Goal: Task Accomplishment & Management: Manage account settings

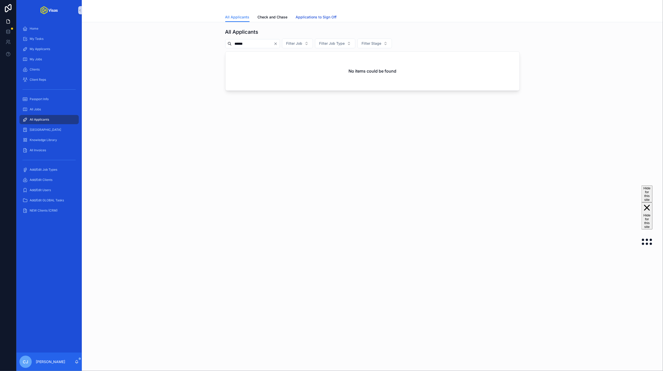
click at [315, 13] on link "Applications to Sign Off" at bounding box center [316, 18] width 41 height 10
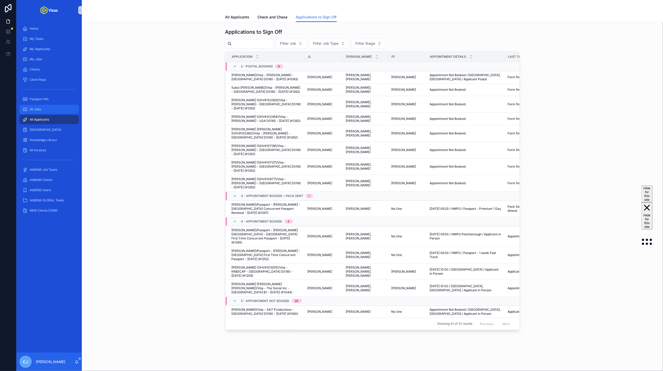
click at [48, 112] on div "All Jobs" at bounding box center [49, 109] width 53 height 8
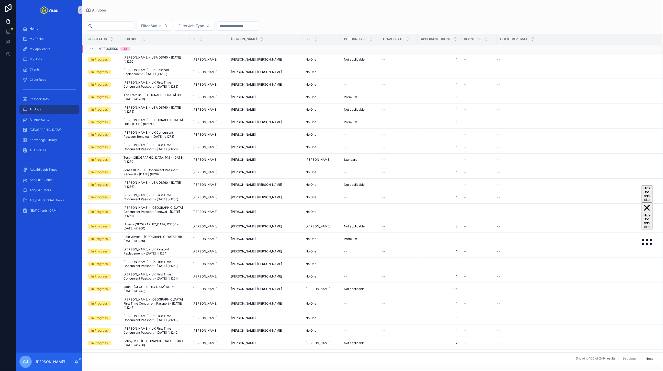
click at [123, 28] on input "scrollable content" at bounding box center [113, 26] width 42 height 7
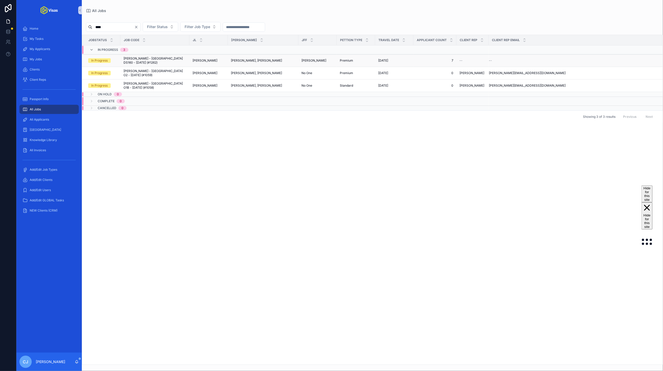
type input "****"
click at [180, 59] on span "[PERSON_NAME] - [GEOGRAPHIC_DATA] DS160 - [DATE] (#1262)" at bounding box center [155, 61] width 63 height 8
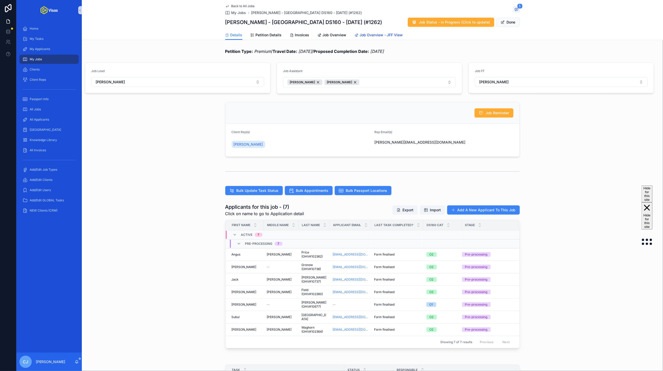
click at [382, 36] on span "Job Overview - JFF View" at bounding box center [381, 34] width 43 height 5
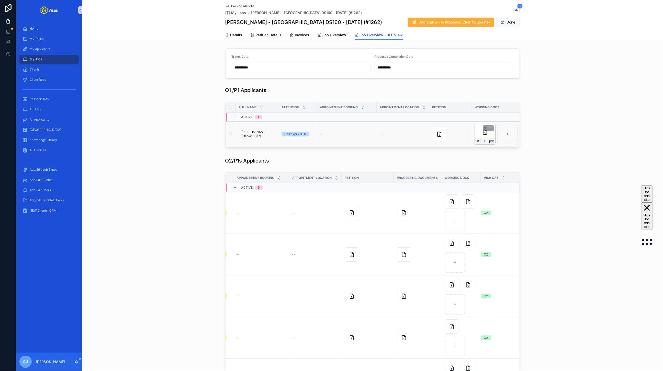
scroll to position [0, 94]
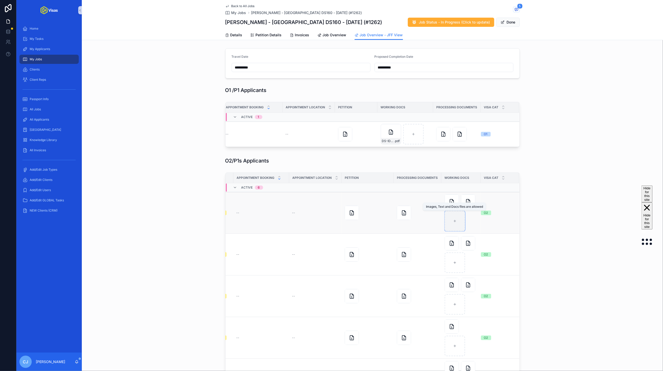
click at [455, 218] on div "scrollable content" at bounding box center [455, 221] width 20 height 20
type input "**********"
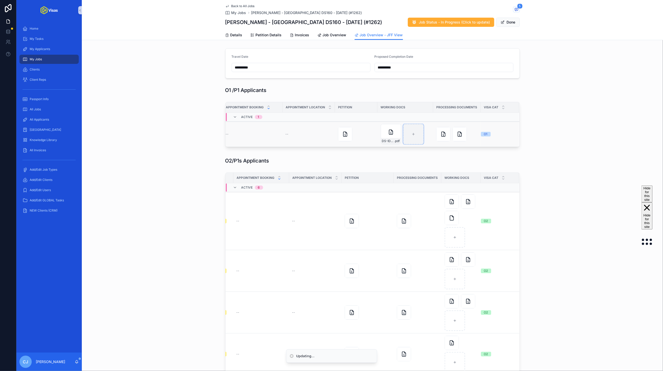
click at [414, 138] on div "scrollable content" at bounding box center [413, 134] width 20 height 20
type input "**********"
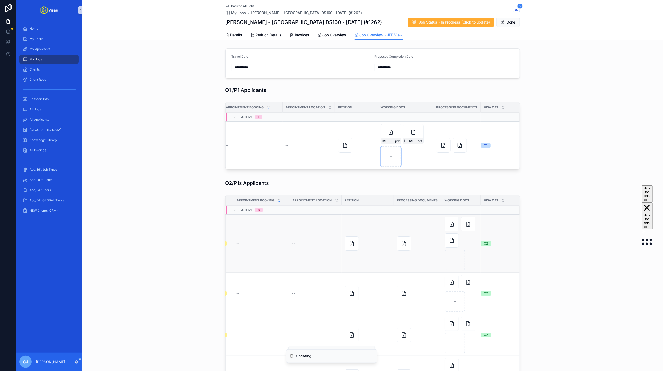
scroll to position [8, 100]
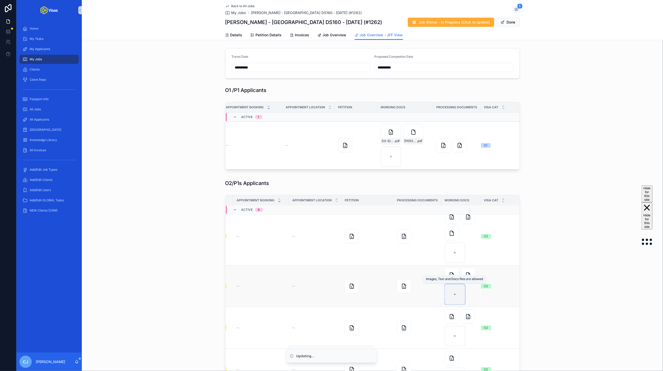
click at [456, 293] on icon "scrollable content" at bounding box center [455, 295] width 4 height 4
type input "**********"
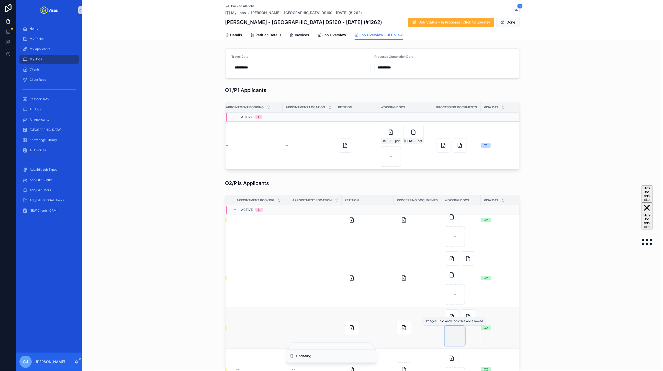
click at [450, 339] on div "scrollable content" at bounding box center [455, 336] width 20 height 20
type input "**********"
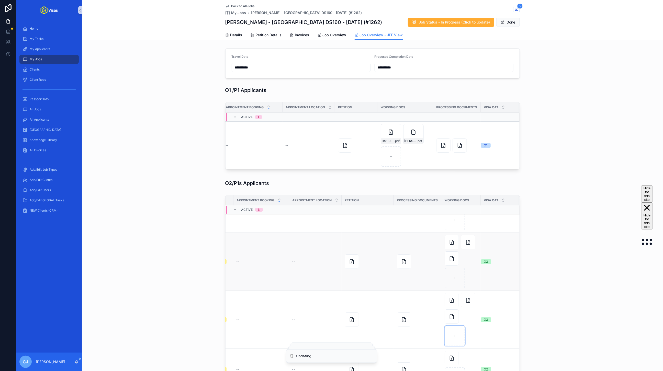
scroll to position [113, 0]
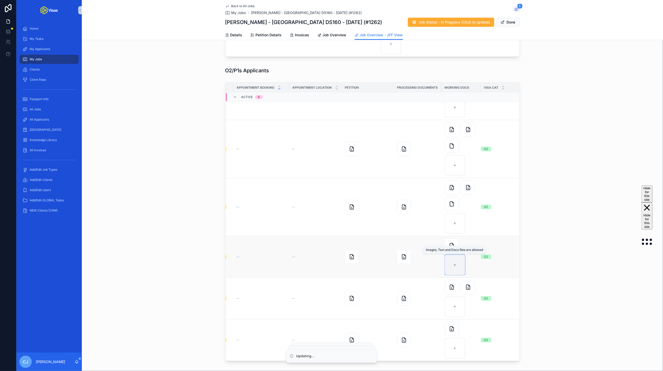
click at [458, 263] on div "scrollable content" at bounding box center [455, 265] width 20 height 20
type input "**********"
click at [468, 245] on icon "scrollable content" at bounding box center [468, 246] width 6 height 6
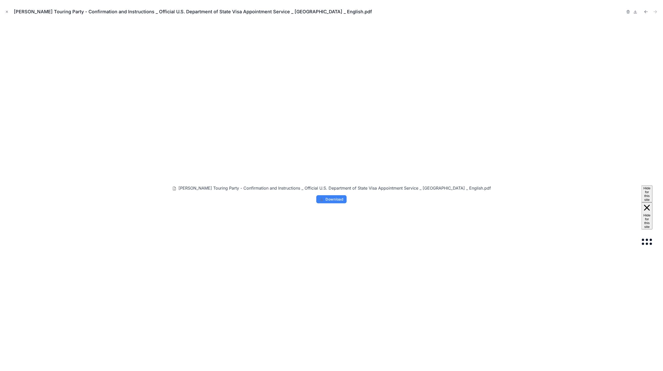
scroll to position [0, 100]
click at [629, 12] on icon "button" at bounding box center [628, 12] width 4 height 4
click at [622, 11] on icon "button" at bounding box center [623, 12] width 2 height 2
click at [630, 11] on icon "button" at bounding box center [628, 12] width 4 height 4
click at [624, 12] on icon "button" at bounding box center [623, 12] width 4 height 4
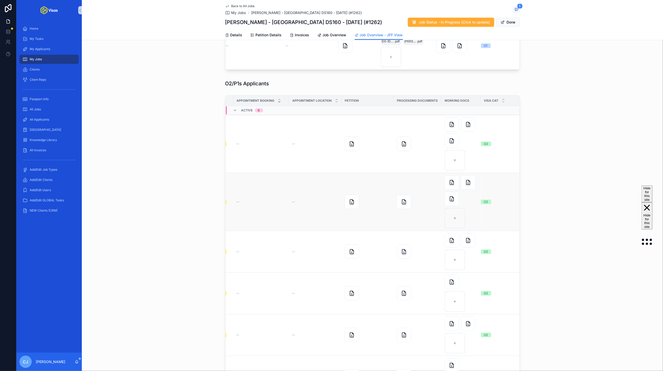
scroll to position [96, 0]
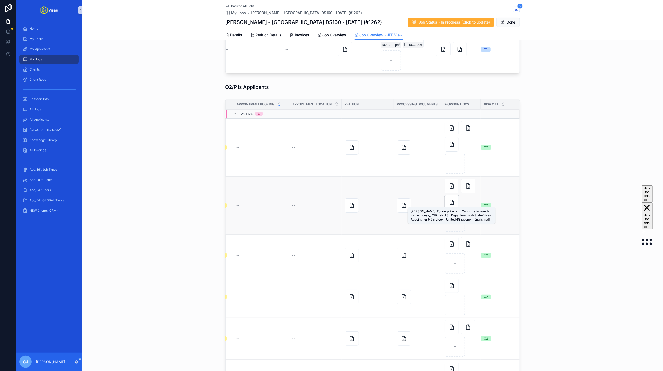
click at [450, 202] on icon "scrollable content" at bounding box center [452, 203] width 6 height 6
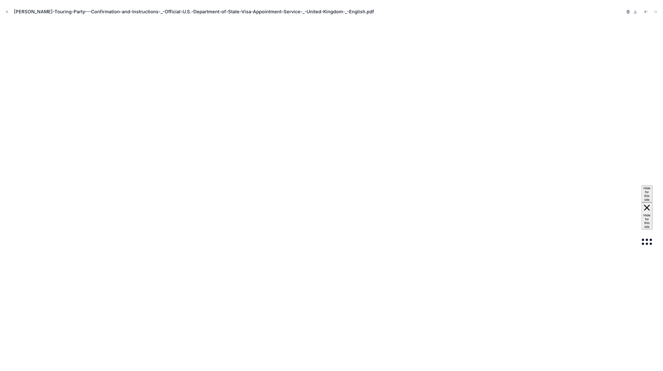
click at [629, 10] on icon "button" at bounding box center [628, 12] width 4 height 4
click at [624, 11] on icon "button" at bounding box center [623, 12] width 4 height 4
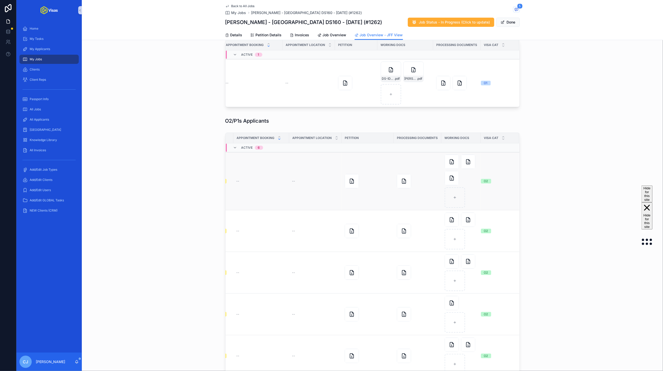
scroll to position [51, 0]
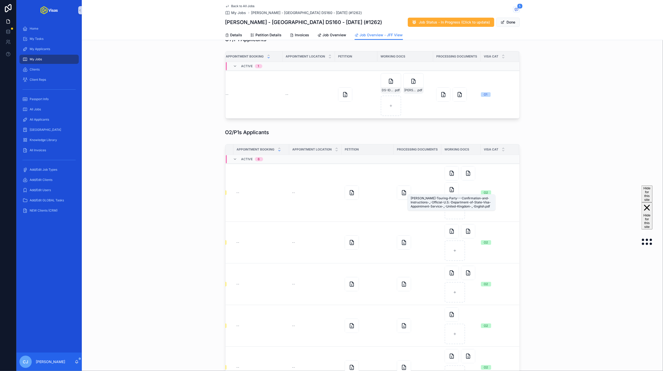
click at [454, 193] on icon "scrollable content" at bounding box center [452, 190] width 6 height 6
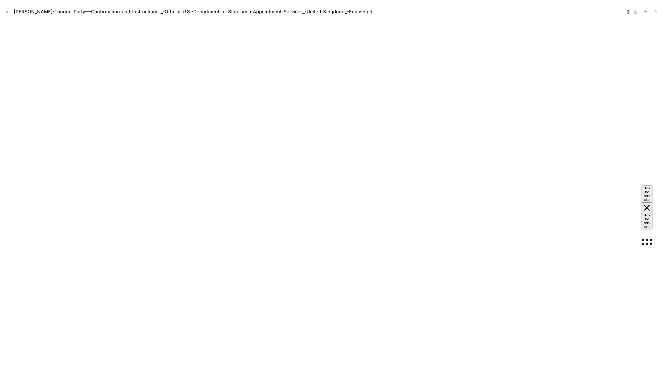
click at [628, 13] on icon "button" at bounding box center [628, 12] width 4 height 4
click at [623, 12] on icon "button" at bounding box center [623, 12] width 4 height 4
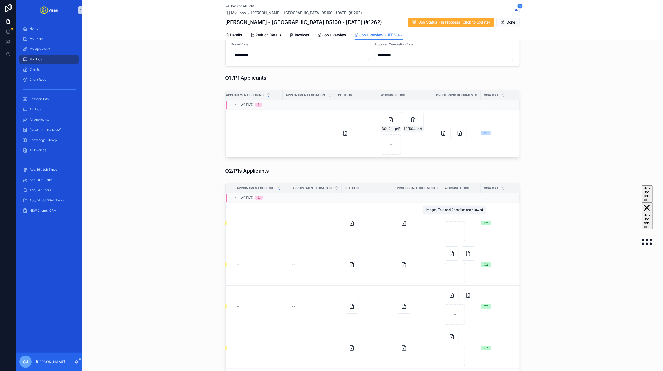
scroll to position [1, 0]
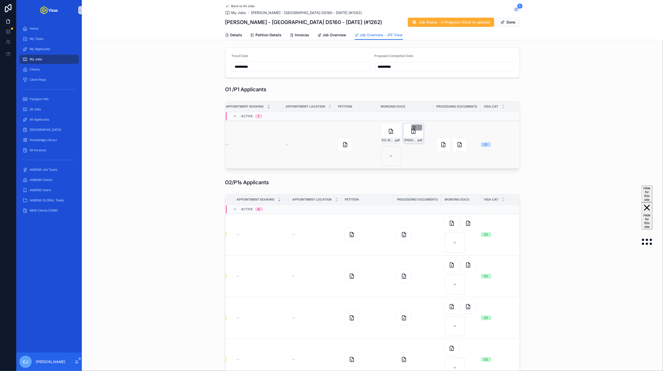
click at [414, 128] on icon "scrollable content" at bounding box center [414, 128] width 4 height 4
click at [424, 118] on icon "scrollable content" at bounding box center [425, 119] width 4 height 4
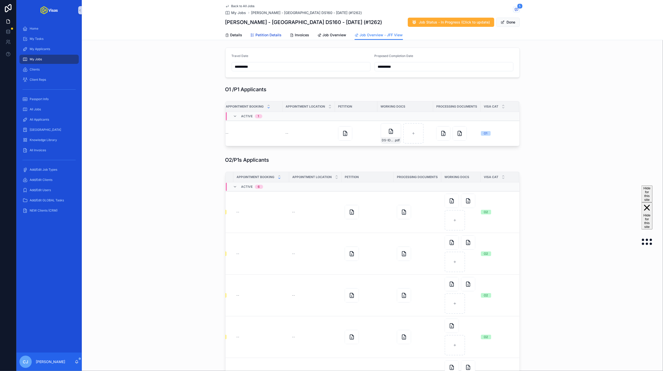
click at [272, 35] on span "Petition Details" at bounding box center [269, 34] width 26 height 5
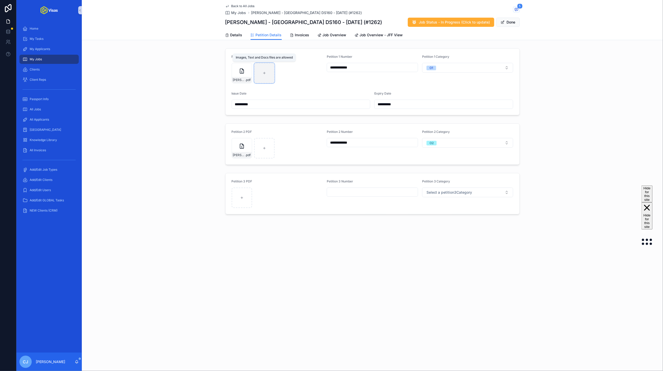
click at [269, 78] on div "scrollable content" at bounding box center [264, 73] width 20 height 20
type input "**********"
click at [236, 78] on span "Marr-O1-Fwd_-IOE8571899927---ben@onlyhelix.com---Only-Helix-Mail" at bounding box center [239, 80] width 13 height 4
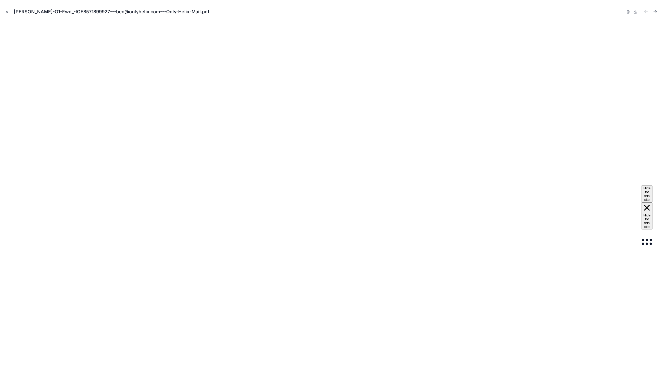
click at [8, 13] on icon "Close modal" at bounding box center [7, 12] width 4 height 4
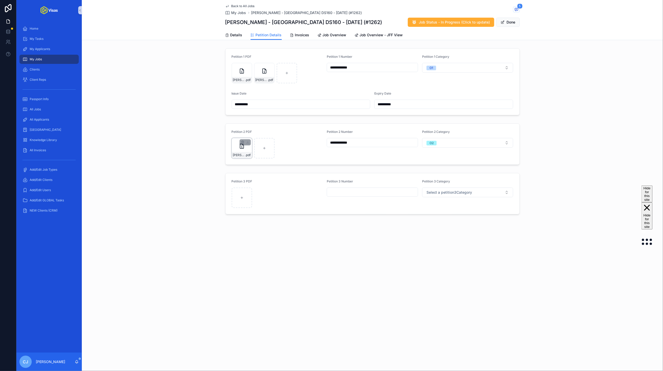
click at [240, 159] on div "Marr-O2-Fwd_-IOE8084342380---ben@onlyhelix.com---Only-Helix-Mail .pdf" at bounding box center [242, 148] width 20 height 20
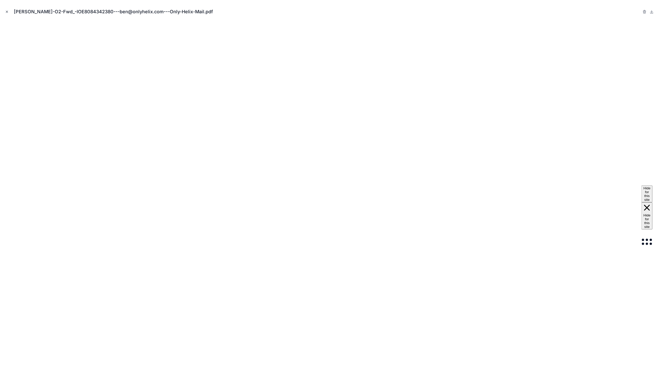
click at [8, 9] on button "Close modal" at bounding box center [7, 12] width 6 height 6
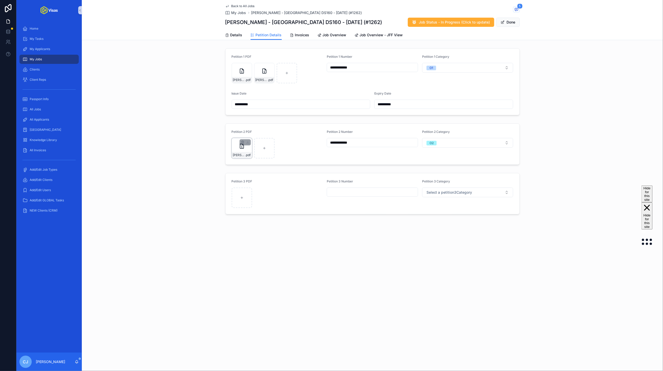
click at [238, 154] on span "Marr-O2-Fwd_-IOE8084342380---ben@onlyhelix.com---Only-Helix-Mail" at bounding box center [239, 155] width 13 height 4
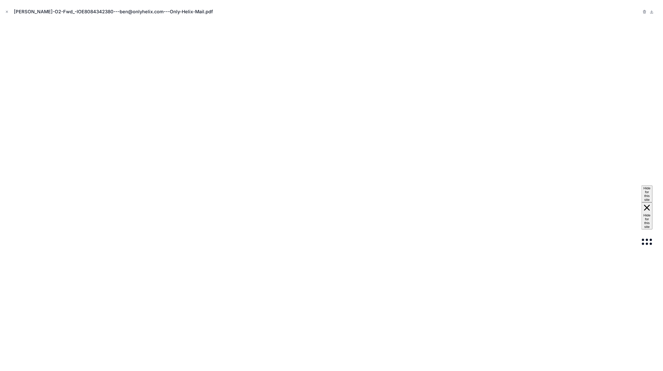
click at [18, 13] on div "Marr-O2-Fwd_-IOE8084342380---ben@onlyhelix.com---Only-Helix-Mail.pdf" at bounding box center [115, 11] width 203 height 7
click at [4, 12] on button "Close modal" at bounding box center [7, 12] width 6 height 6
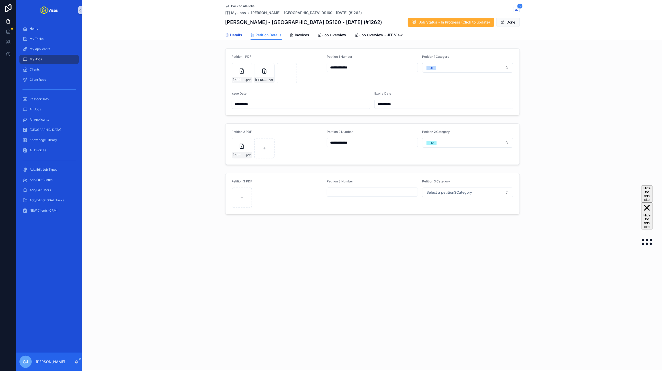
click at [241, 34] on span "Details" at bounding box center [236, 34] width 12 height 5
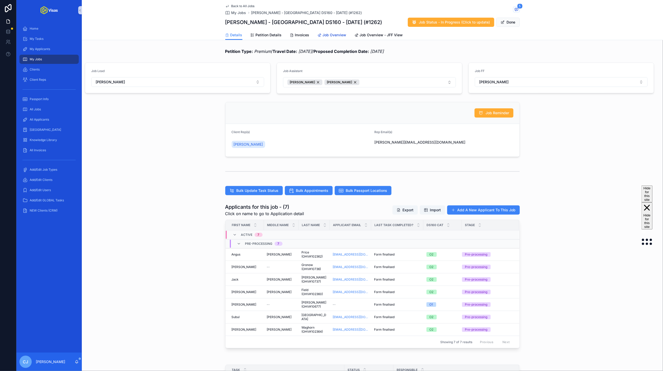
click at [326, 35] on span "Job Overview" at bounding box center [335, 34] width 24 height 5
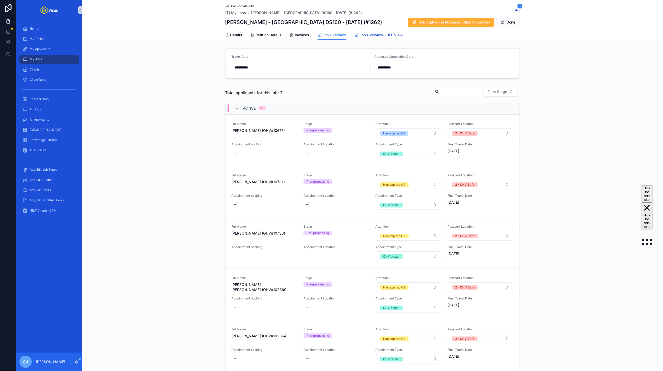
click at [383, 34] on span "Job Overview - JFF View" at bounding box center [381, 34] width 43 height 5
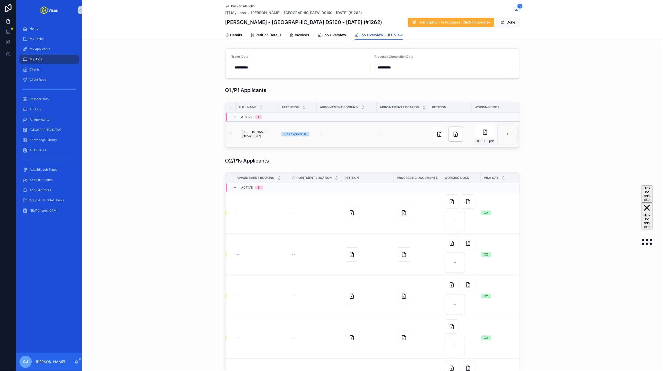
scroll to position [0, 94]
click at [444, 137] on icon "scrollable content" at bounding box center [444, 134] width 6 height 6
click at [462, 137] on icon "scrollable content" at bounding box center [460, 134] width 6 height 6
click at [470, 205] on icon "scrollable content" at bounding box center [468, 202] width 6 height 6
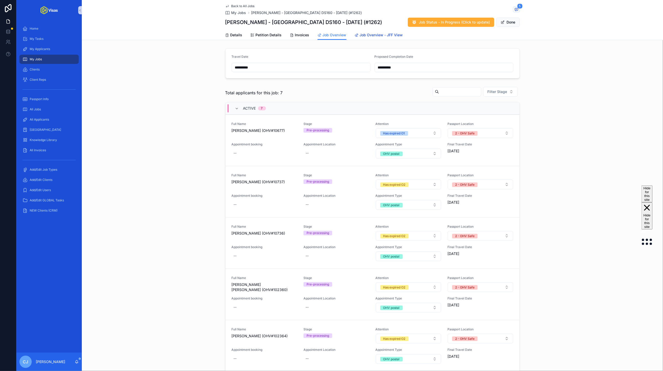
click at [364, 31] on link "Job Overview - JFF View" at bounding box center [379, 35] width 48 height 10
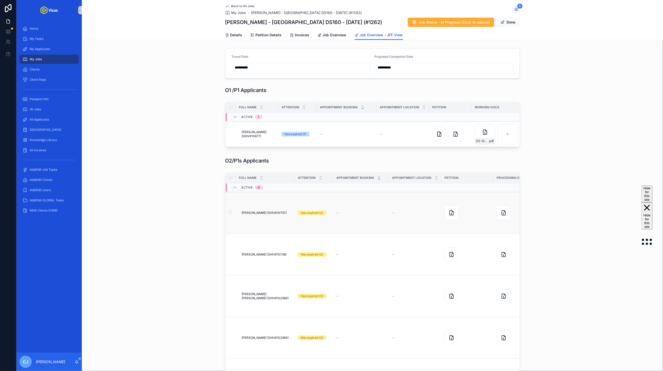
scroll to position [0, 100]
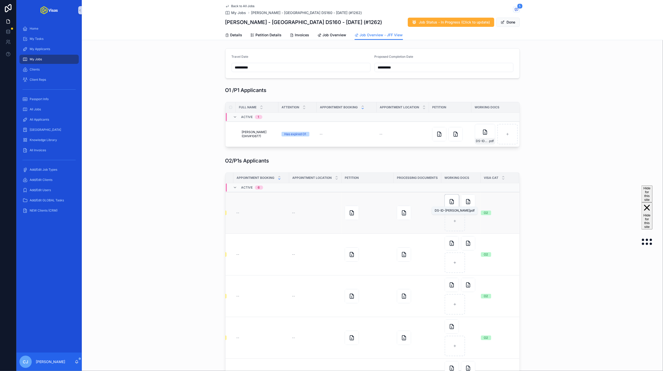
click at [450, 205] on icon "scrollable content" at bounding box center [452, 202] width 6 height 6
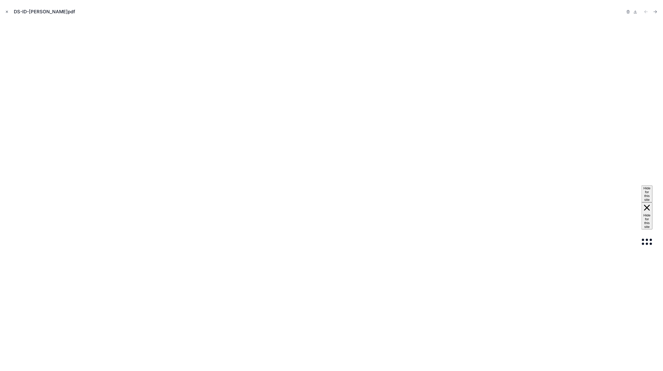
click at [7, 10] on icon "Close modal" at bounding box center [7, 12] width 4 height 4
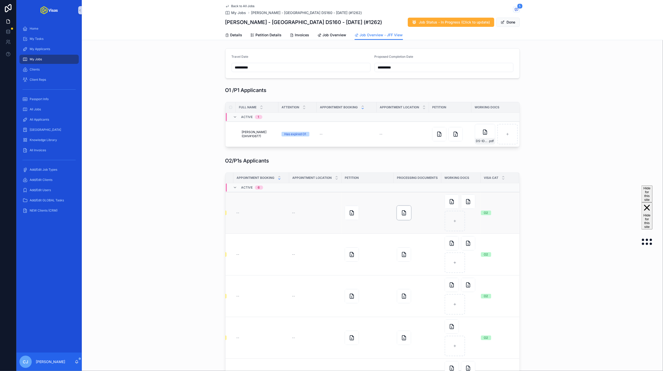
click at [406, 218] on div "scrollable content" at bounding box center [404, 213] width 14 height 14
click at [404, 255] on icon "scrollable content" at bounding box center [404, 255] width 6 height 6
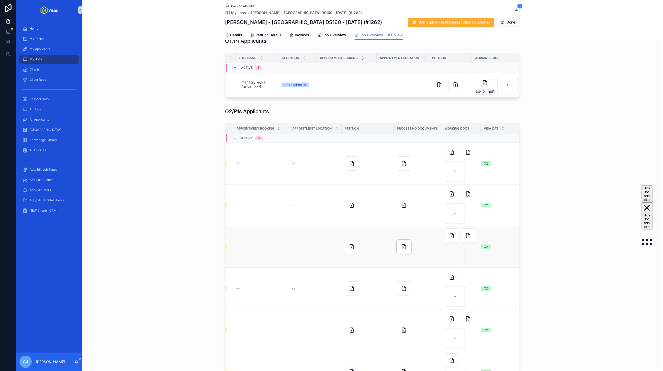
scroll to position [65, 0]
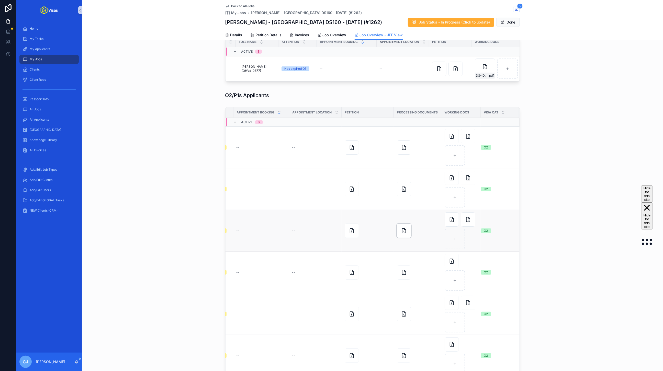
click at [404, 236] on div "scrollable content" at bounding box center [404, 231] width 14 height 14
click at [407, 275] on icon "scrollable content" at bounding box center [404, 273] width 6 height 6
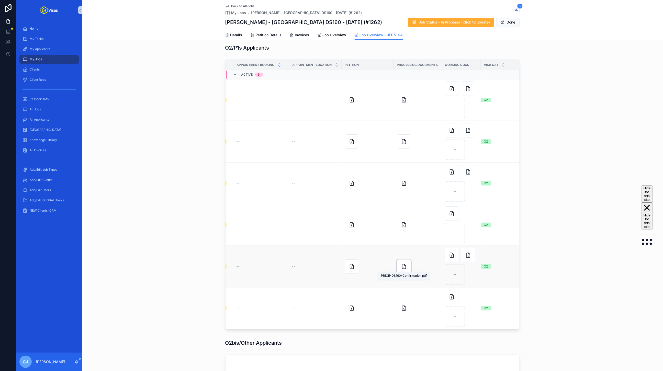
click at [404, 273] on div "PRICE-DS160-Confirmation.pdf" at bounding box center [404, 276] width 52 height 8
click at [403, 265] on icon "scrollable content" at bounding box center [404, 267] width 6 height 6
click at [403, 307] on icon "scrollable content" at bounding box center [404, 308] width 6 height 6
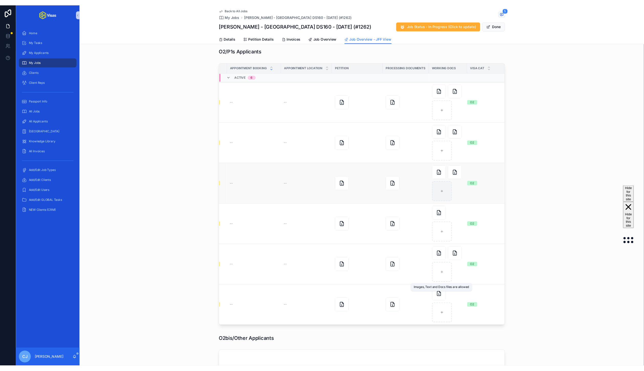
scroll to position [0, 0]
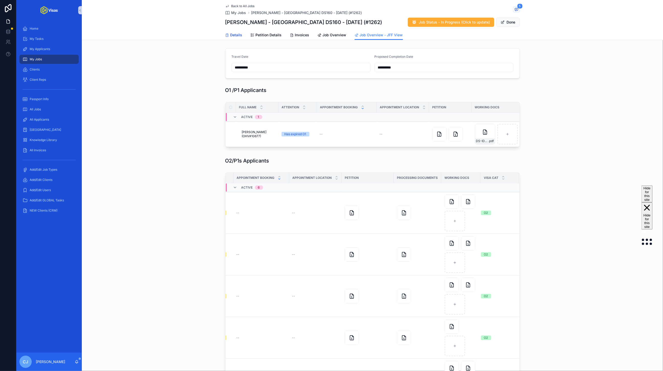
click at [239, 35] on span "Details" at bounding box center [236, 34] width 12 height 5
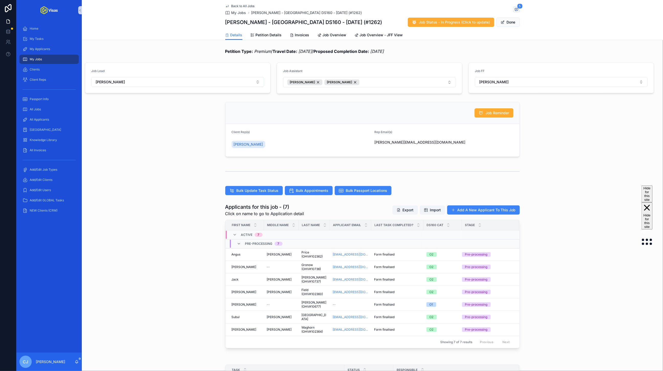
click at [592, 171] on div "scrollable content" at bounding box center [372, 171] width 581 height 17
click at [516, 22] on button "Done" at bounding box center [509, 22] width 24 height 9
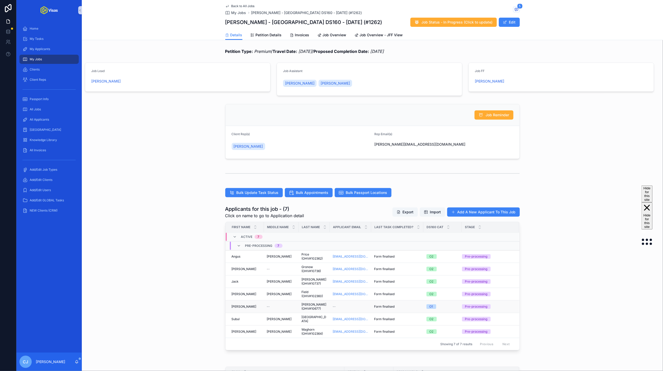
click at [308, 310] on span "Marr (OHV#10677)" at bounding box center [314, 307] width 25 height 8
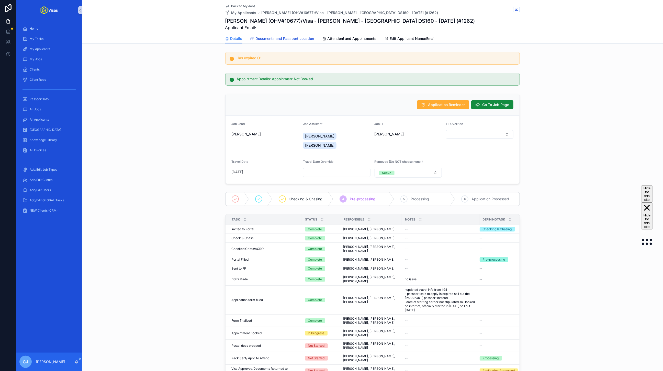
click at [298, 35] on link "Documents and Passport Location" at bounding box center [283, 39] width 64 height 10
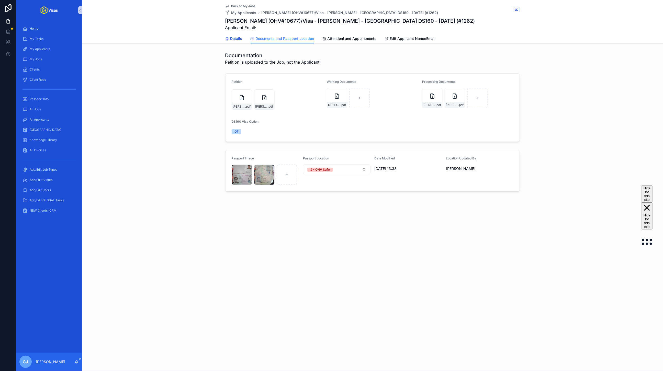
click at [235, 39] on span "Details" at bounding box center [236, 38] width 12 height 5
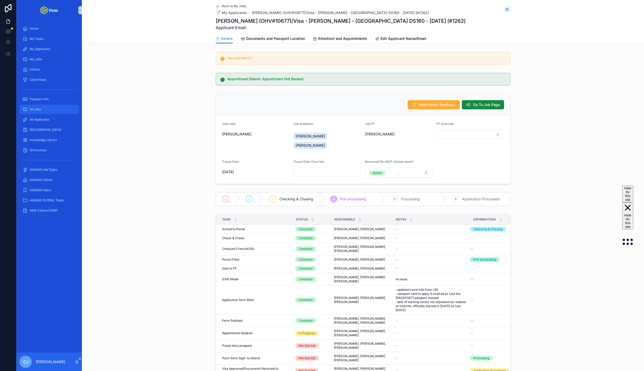
click at [38, 109] on span "All Jobs" at bounding box center [35, 109] width 11 height 4
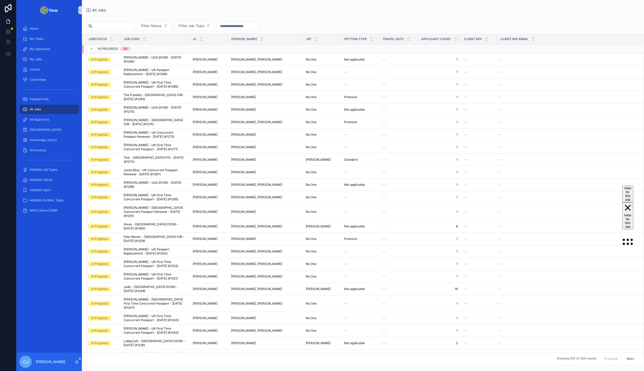
click at [117, 28] on input "scrollable content" at bounding box center [113, 26] width 42 height 7
type input "*******"
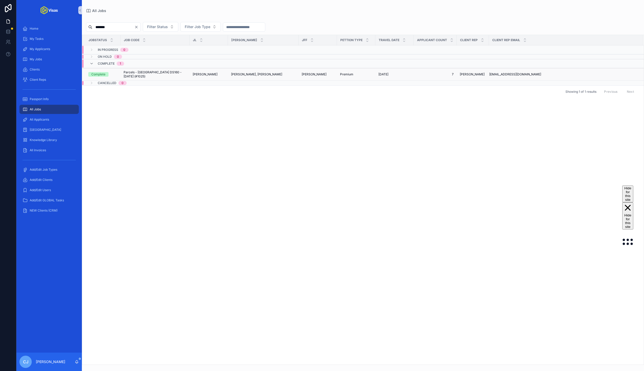
click at [143, 73] on span "Parcels - USA DS160 - Feb/25 (#1025)" at bounding box center [155, 74] width 63 height 8
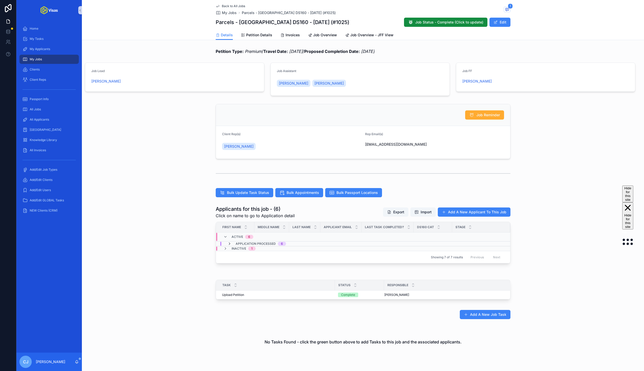
click at [229, 244] on icon "scrollable content" at bounding box center [229, 244] width 4 height 4
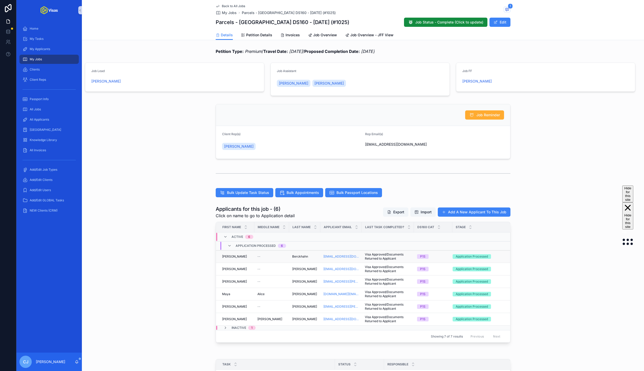
click at [381, 257] on span "Visa Approved/Documents Returned to Applicant" at bounding box center [388, 257] width 46 height 8
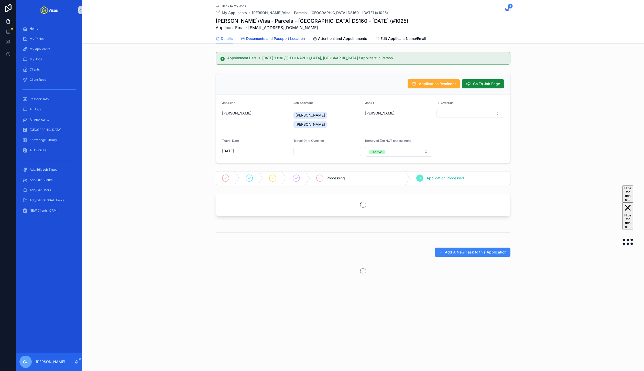
click at [294, 38] on span "Documents and Passport Location" at bounding box center [275, 38] width 59 height 5
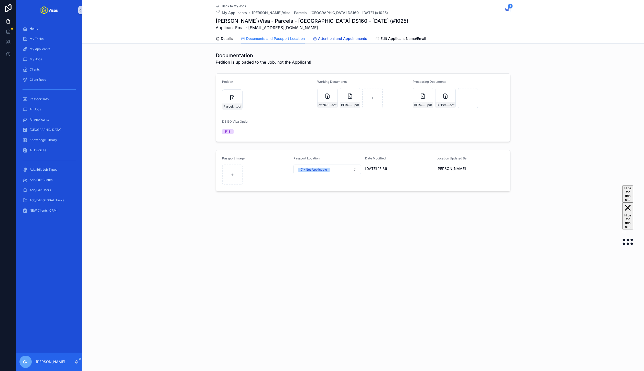
click at [334, 40] on span "Attention! and Appointments" at bounding box center [342, 38] width 49 height 5
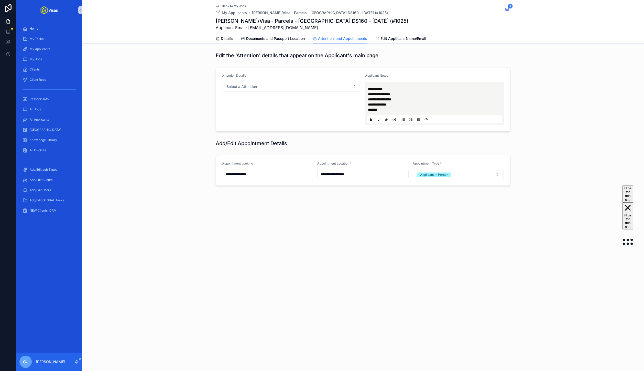
click at [408, 102] on p "**********" at bounding box center [435, 104] width 135 height 5
click at [407, 101] on p "**********" at bounding box center [435, 99] width 135 height 5
click at [400, 89] on p "**********" at bounding box center [435, 89] width 135 height 5
click at [287, 40] on span "Documents and Passport Location" at bounding box center [275, 38] width 59 height 5
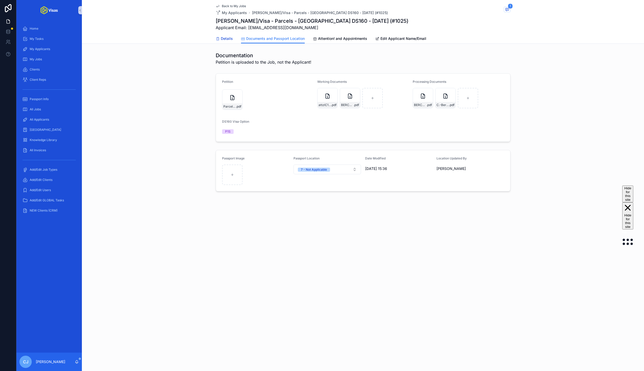
click at [227, 39] on span "Details" at bounding box center [227, 38] width 12 height 5
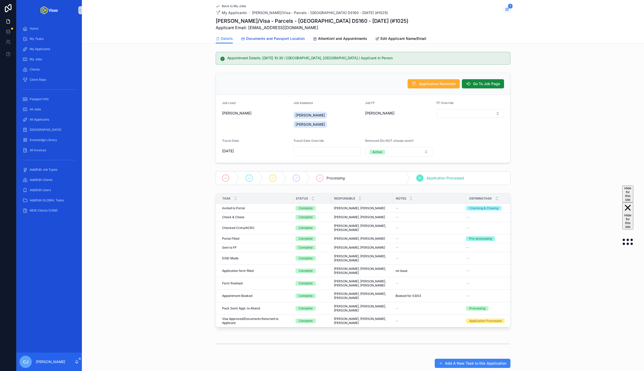
click at [265, 37] on span "Documents and Passport Location" at bounding box center [275, 38] width 59 height 5
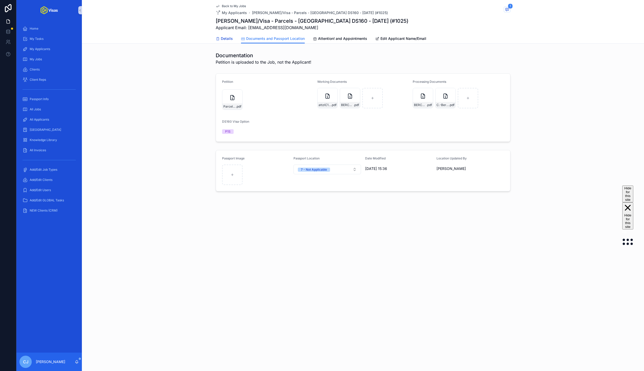
click at [227, 37] on span "Details" at bounding box center [227, 38] width 12 height 5
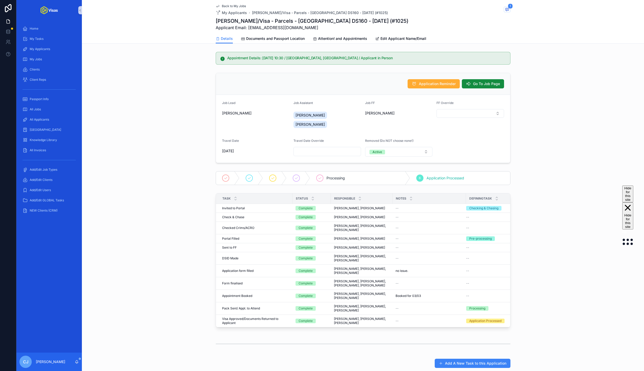
click at [240, 6] on span "Back to My Jobs" at bounding box center [234, 6] width 24 height 4
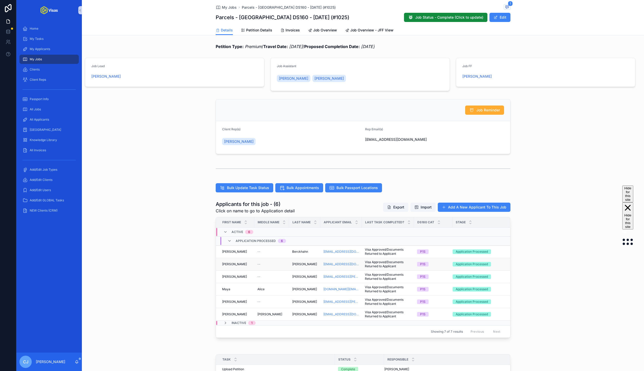
click at [298, 268] on td "Scheffert Scheffert" at bounding box center [304, 264] width 31 height 13
click at [295, 266] on span "Scheffert" at bounding box center [304, 264] width 25 height 4
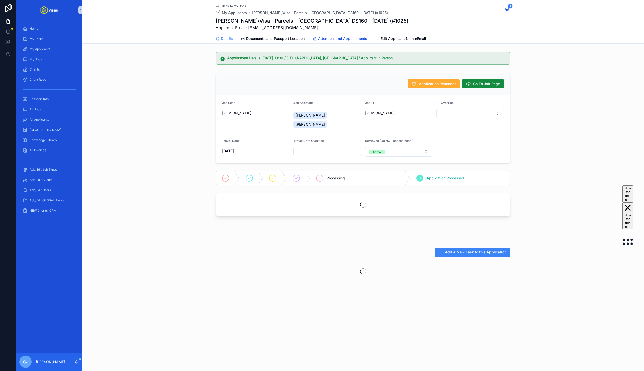
click at [354, 41] on link "Attention! and Appointments" at bounding box center [340, 39] width 54 height 10
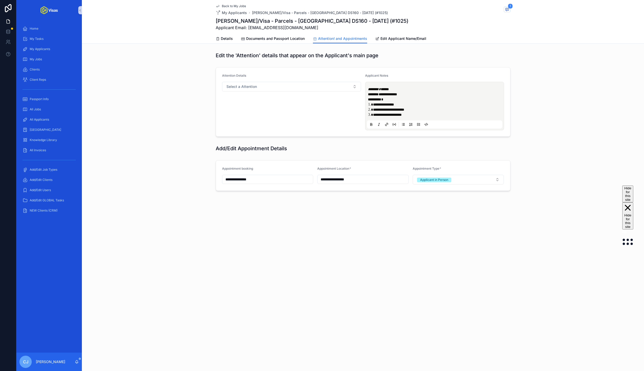
click at [389, 90] on span "****" at bounding box center [385, 89] width 8 height 4
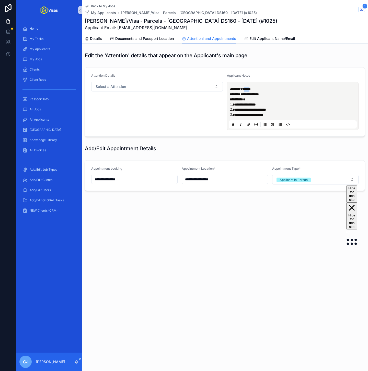
click at [275, 95] on p "**********" at bounding box center [294, 92] width 128 height 10
drag, startPoint x: 272, startPoint y: 94, endPoint x: 249, endPoint y: 94, distance: 22.3
click at [249, 94] on span "**********" at bounding box center [250, 95] width 18 height 4
copy span "**********"
click at [88, 37] on icon "scrollable content" at bounding box center [87, 39] width 4 height 4
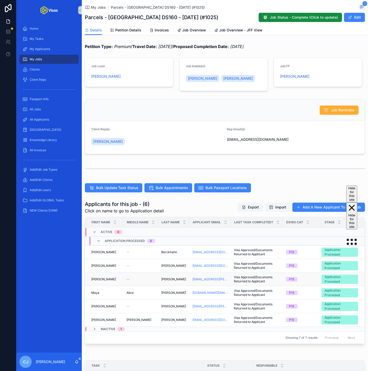
click at [169, 279] on span "Engert" at bounding box center [173, 280] width 25 height 4
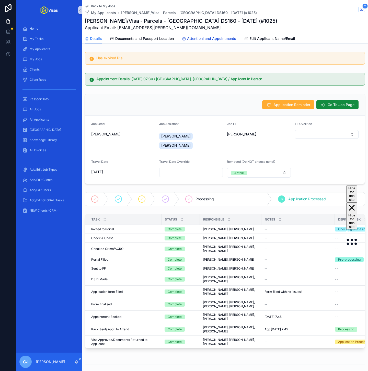
click at [193, 39] on span "Attention! and Appointments" at bounding box center [211, 38] width 49 height 5
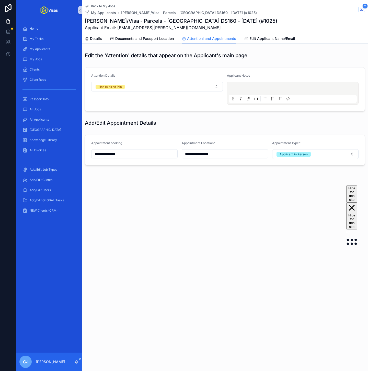
click at [261, 90] on p "scrollable content" at bounding box center [294, 89] width 128 height 5
click at [92, 41] on span "Details" at bounding box center [96, 38] width 12 height 5
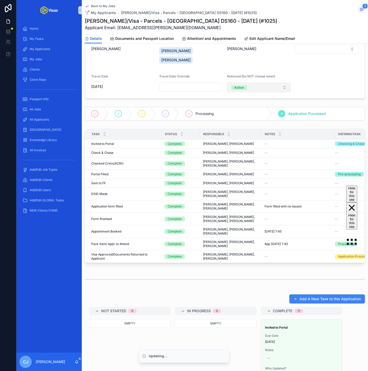
scroll to position [114, 0]
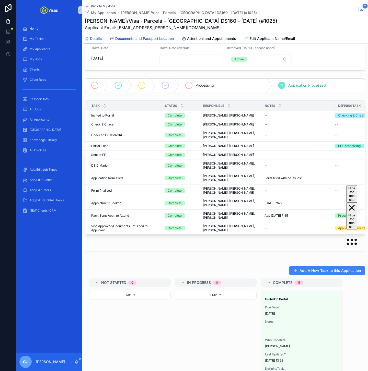
click at [171, 36] on span "Documents and Passport Location" at bounding box center [144, 38] width 59 height 5
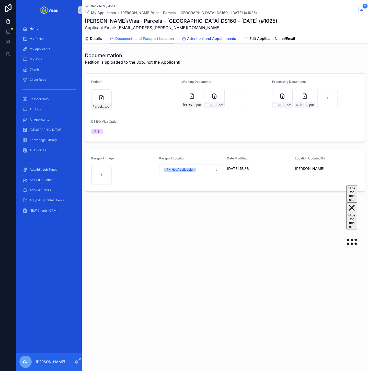
click at [220, 36] on span "Attention! and Appointments" at bounding box center [211, 38] width 49 height 5
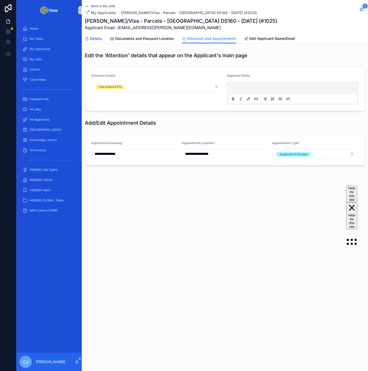
click at [99, 36] on span "Details" at bounding box center [96, 38] width 12 height 5
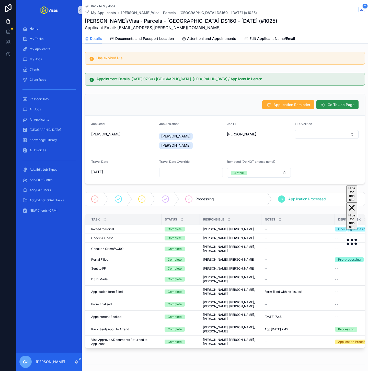
click at [337, 107] on span "Go To Job Page" at bounding box center [341, 104] width 27 height 5
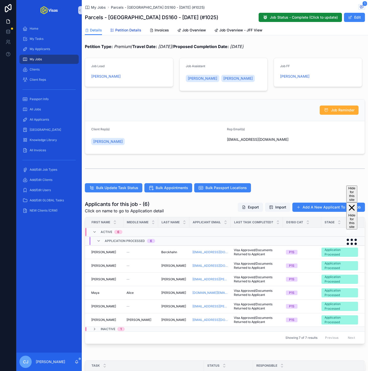
click at [131, 27] on link "Petition Details" at bounding box center [125, 31] width 31 height 10
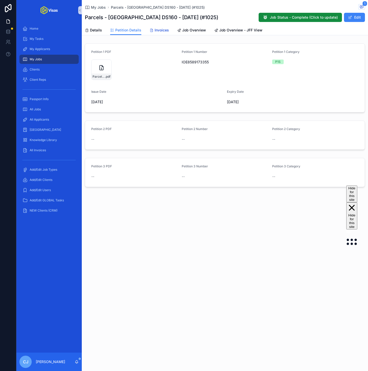
click at [165, 33] on span "Invoices" at bounding box center [162, 30] width 14 height 5
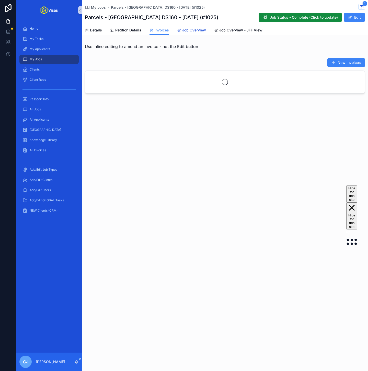
click at [193, 34] on link "Job Overview" at bounding box center [191, 31] width 29 height 10
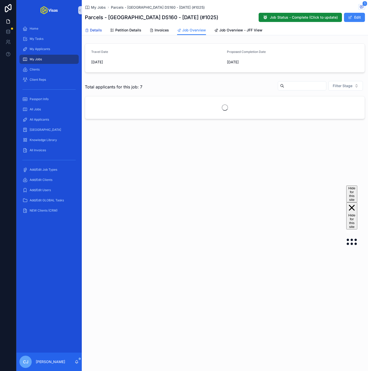
click at [97, 31] on span "Details" at bounding box center [96, 30] width 12 height 5
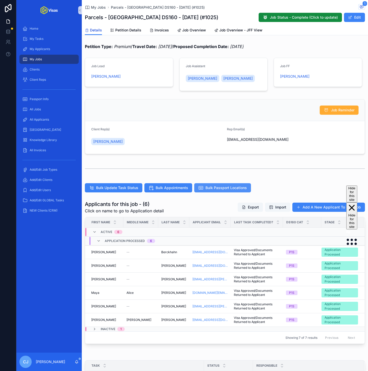
scroll to position [108, 0]
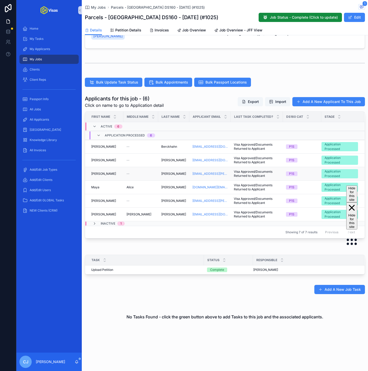
click at [170, 172] on span "Engert" at bounding box center [173, 174] width 25 height 4
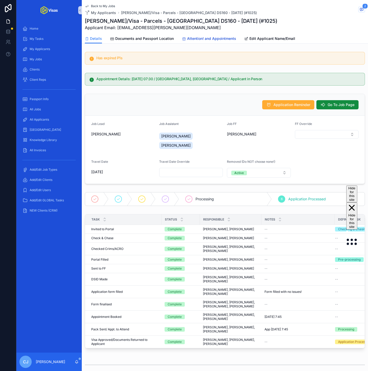
click at [205, 40] on span "Attention! and Appointments" at bounding box center [211, 38] width 49 height 5
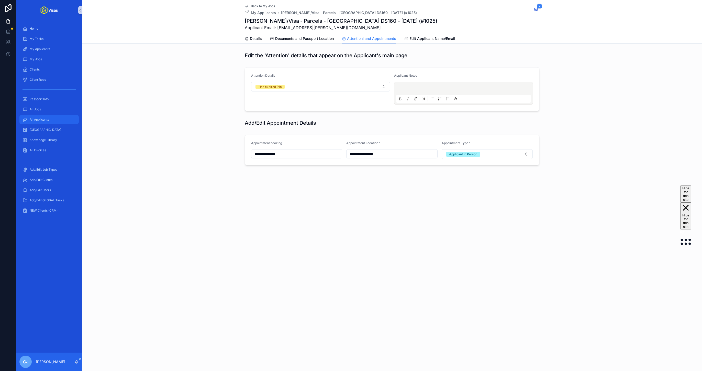
click at [31, 116] on div "All Applicants" at bounding box center [49, 120] width 53 height 8
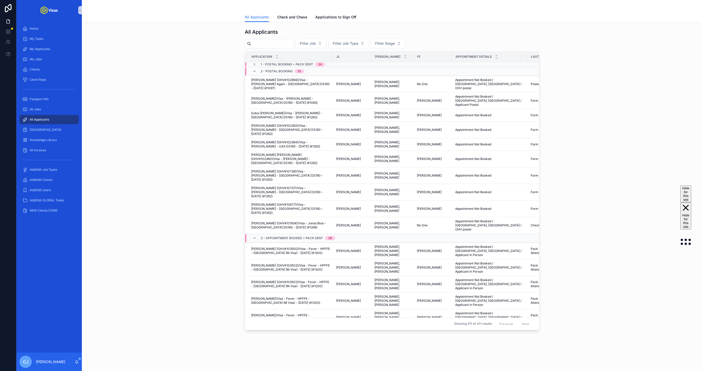
click at [270, 44] on input "scrollable content" at bounding box center [272, 43] width 42 height 7
paste input "******"
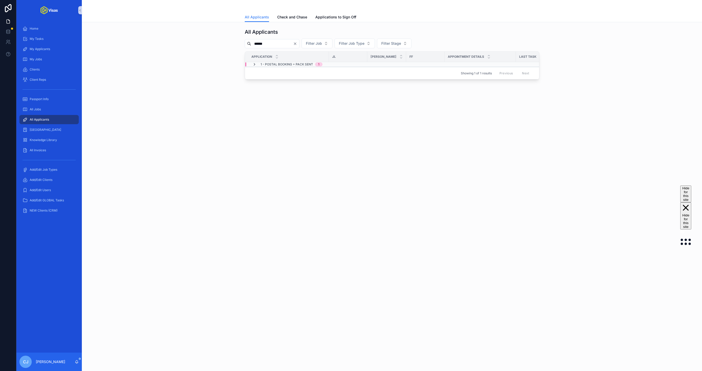
type input "******"
click at [254, 64] on icon "scrollable content" at bounding box center [254, 64] width 4 height 4
click at [323, 77] on span "Terence Nguyen (OHV#10673)/Visa - Darius - USA DS160 - Jun/25 (#1208)" at bounding box center [290, 79] width 79 height 8
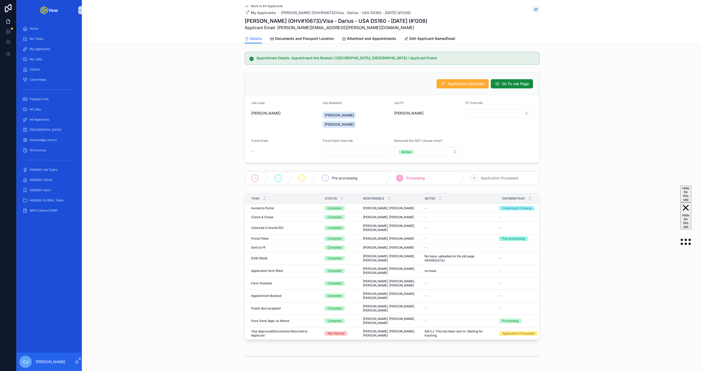
click at [346, 22] on h1 "Terence Nguyen (OHV#10673)/Visa - Darius - USA DS160 - Jun/25 (#1208)" at bounding box center [336, 20] width 183 height 7
copy h1 "Darius"
click at [51, 115] on div "All Applicants" at bounding box center [48, 120] width 65 height 10
click at [51, 120] on div "All Applicants" at bounding box center [49, 120] width 53 height 8
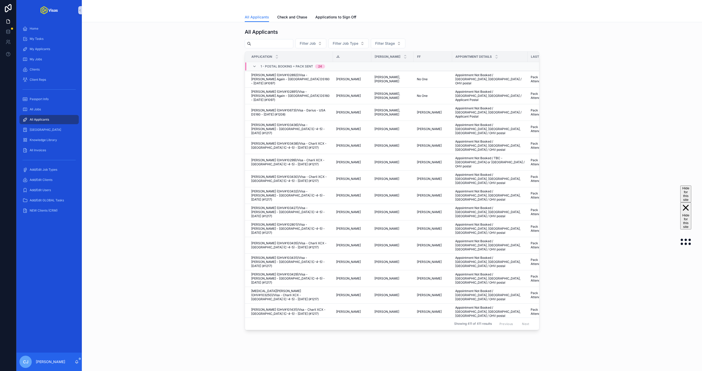
click at [277, 43] on input "scrollable content" at bounding box center [272, 43] width 42 height 7
paste input "**********"
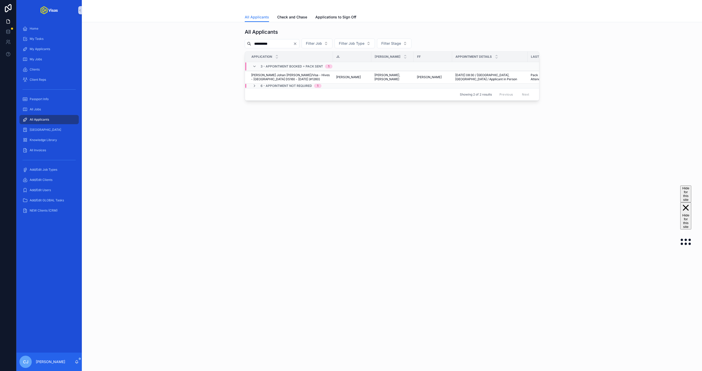
click at [270, 44] on input "**********" at bounding box center [272, 43] width 42 height 7
paste input "scrollable content"
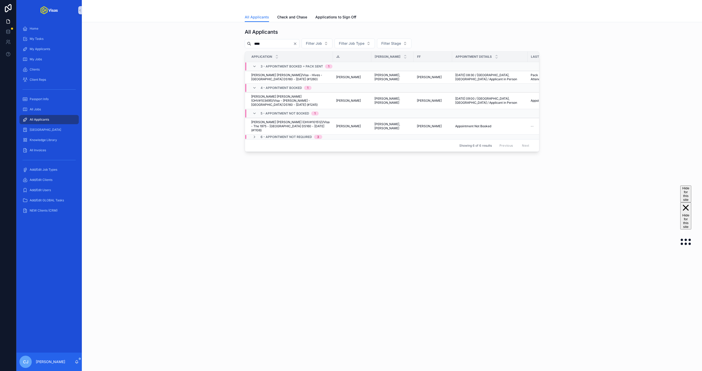
click at [272, 43] on input "****" at bounding box center [272, 43] width 42 height 7
paste input "**"
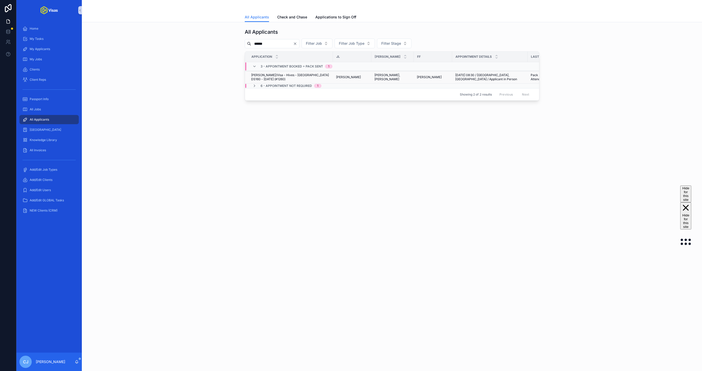
type input "******"
click at [283, 79] on span "Niklas Almquist/Visa - Hives - USA DS160 - Jul/25 (#1260)" at bounding box center [290, 77] width 79 height 8
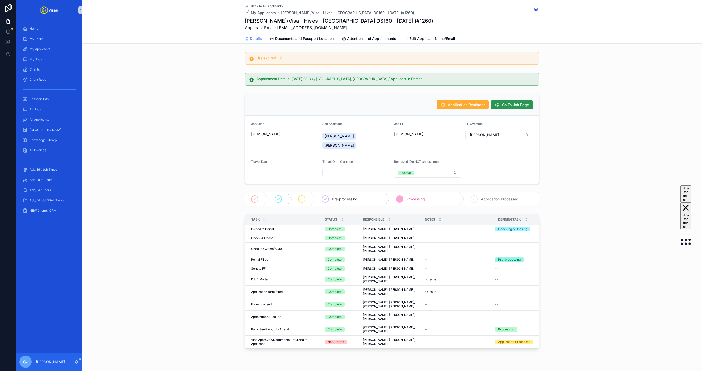
click at [526, 105] on span "Go To Job Page" at bounding box center [515, 104] width 27 height 5
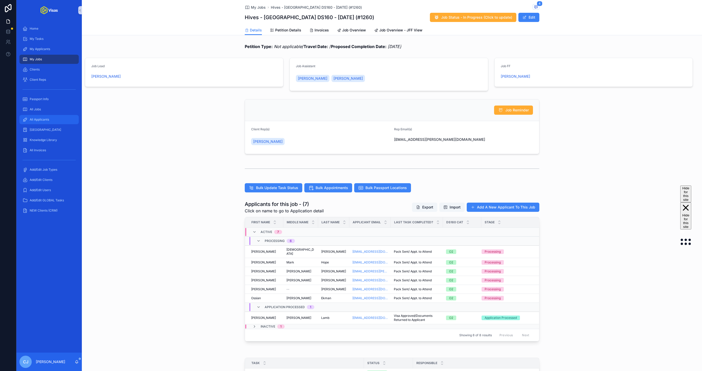
click at [46, 122] on div "All Applicants" at bounding box center [49, 120] width 53 height 8
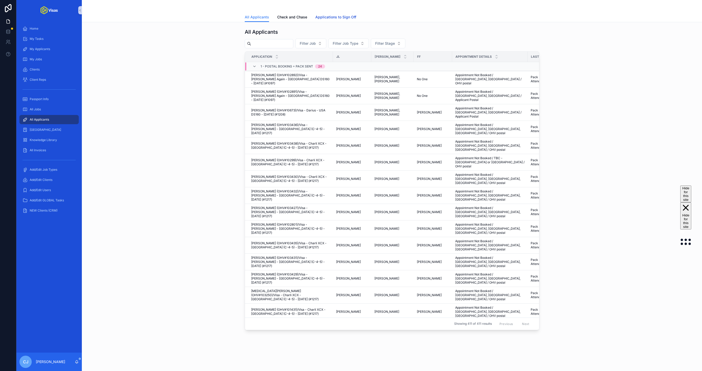
click at [339, 16] on span "Applications to Sign Off" at bounding box center [335, 17] width 41 height 5
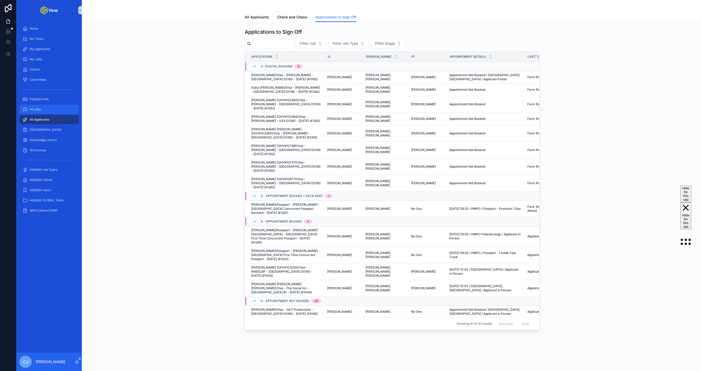
click at [34, 108] on span "All Jobs" at bounding box center [35, 109] width 11 height 4
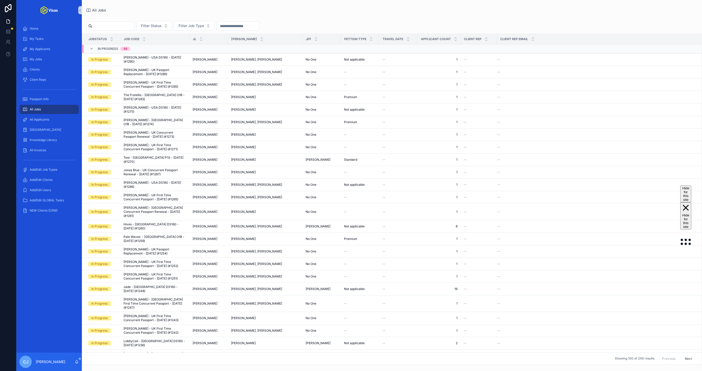
click at [107, 24] on input "scrollable content" at bounding box center [113, 26] width 42 height 7
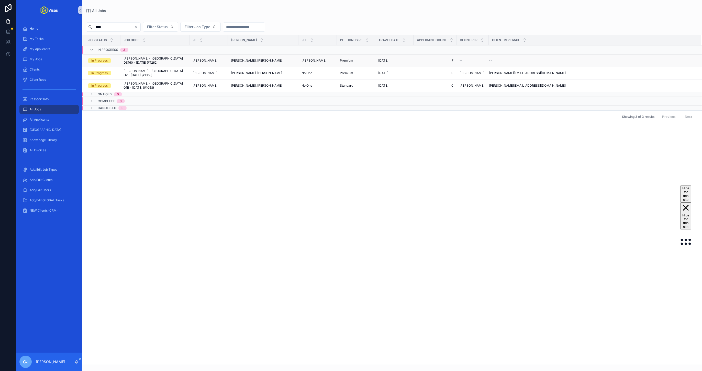
type input "****"
click at [151, 59] on span "Johnny Marr - USA DS160 - Jul/25 (#1262)" at bounding box center [155, 61] width 63 height 8
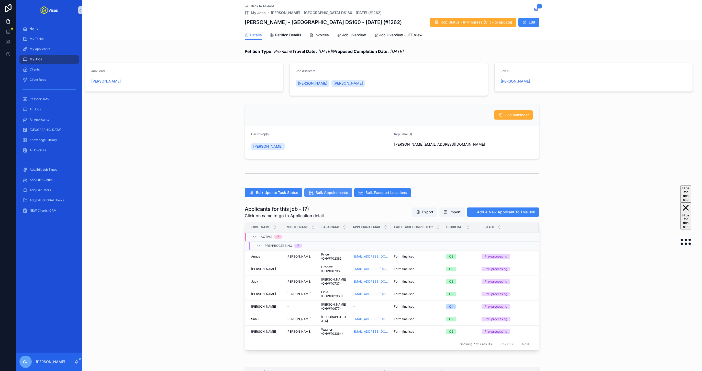
click at [322, 193] on span "Bulk Appointments" at bounding box center [332, 192] width 32 height 5
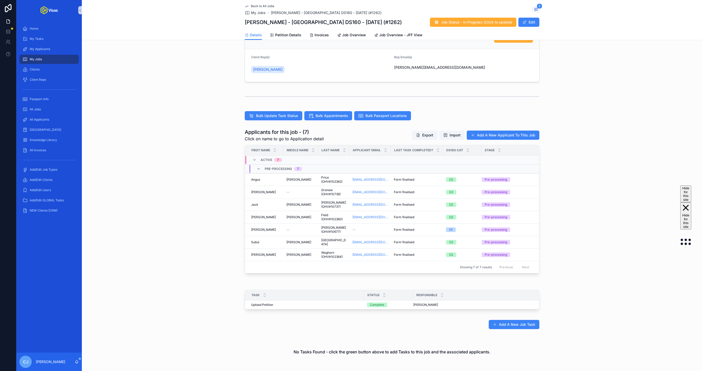
scroll to position [110, 0]
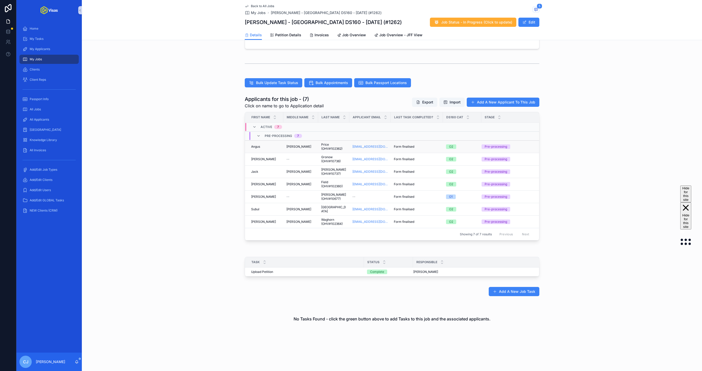
click at [318, 145] on td "Price (OHV#102362) Price (OHV#102362)" at bounding box center [333, 147] width 31 height 13
click at [331, 148] on span "Price (OHV#102362)" at bounding box center [333, 147] width 25 height 8
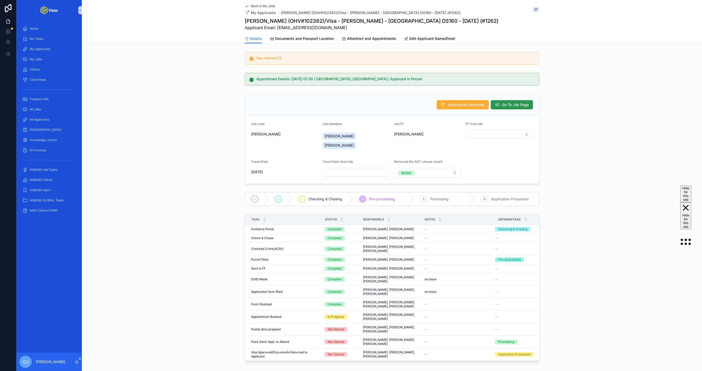
click at [523, 106] on span "Go To Job Page" at bounding box center [515, 104] width 27 height 5
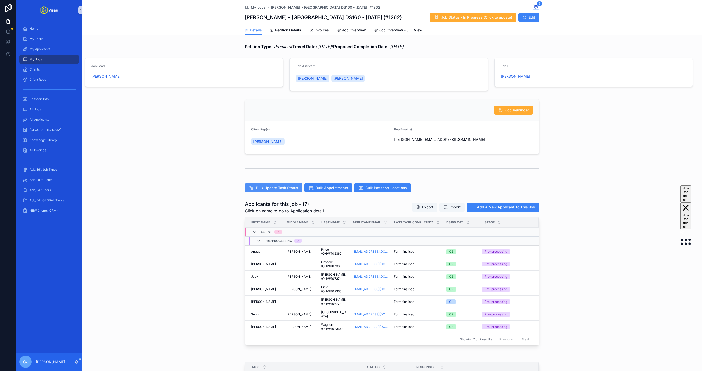
click at [281, 188] on span "Bulk Update Task Status" at bounding box center [277, 187] width 42 height 5
click at [408, 252] on span "Appointment Booked" at bounding box center [409, 252] width 30 height 4
click at [407, 268] on td "Appointment Booked Appointment Booked" at bounding box center [417, 264] width 52 height 13
click at [402, 266] on span "Appointment Booked" at bounding box center [409, 264] width 30 height 4
click at [403, 279] on span "Appointment Booked" at bounding box center [409, 277] width 30 height 4
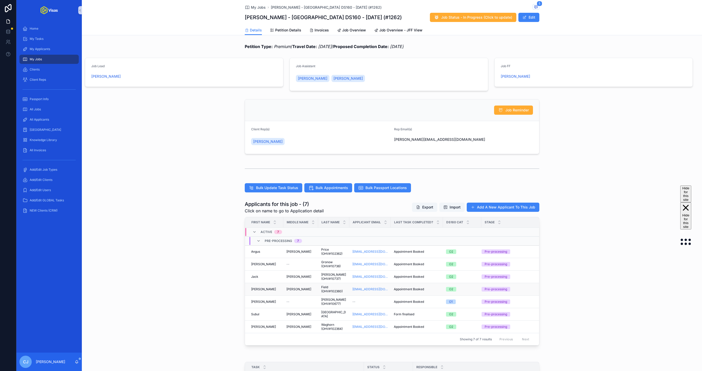
click at [403, 294] on td "Appointment Booked Appointment Booked" at bounding box center [417, 289] width 52 height 13
click at [402, 291] on span "Appointment Booked" at bounding box center [409, 290] width 30 height 4
click at [403, 304] on span "Appointment Booked" at bounding box center [409, 302] width 30 height 4
click at [406, 326] on span "Appointment Booked" at bounding box center [409, 327] width 30 height 4
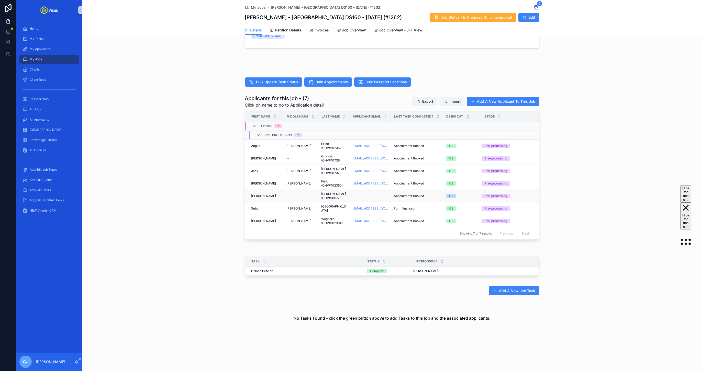
click at [400, 197] on span "Appointment Booked" at bounding box center [409, 196] width 30 height 4
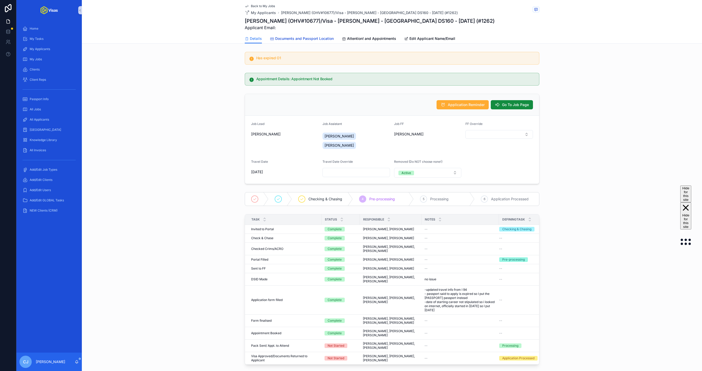
click at [323, 38] on span "Documents and Passport Location" at bounding box center [304, 38] width 59 height 5
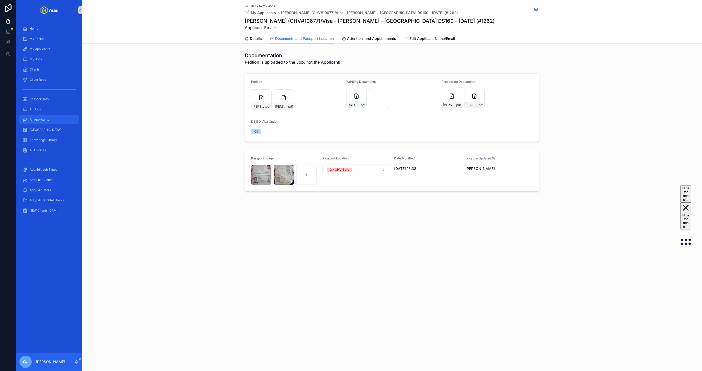
click at [46, 118] on span "All Applicants" at bounding box center [39, 120] width 19 height 4
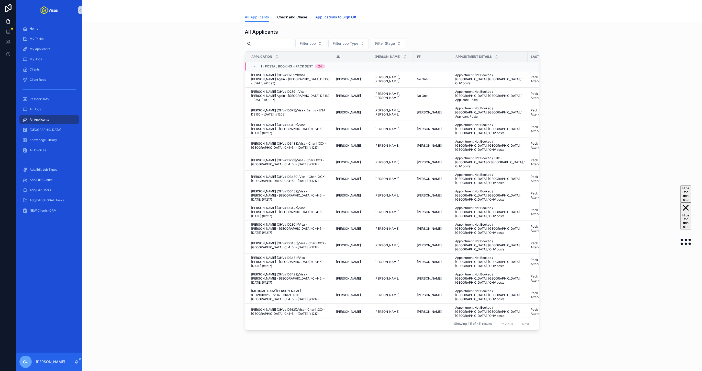
click at [330, 17] on span "Applications to Sign Off" at bounding box center [335, 17] width 41 height 5
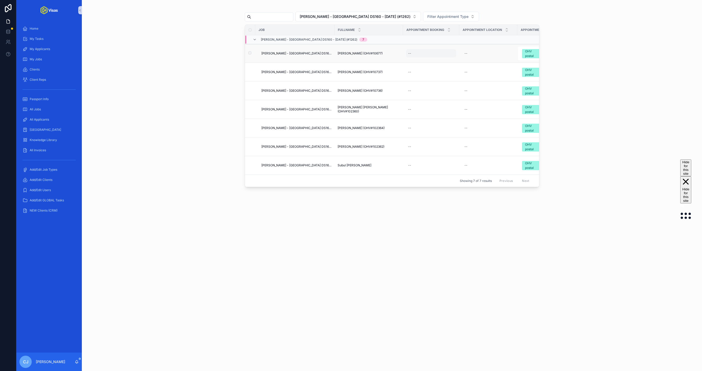
click at [408, 54] on div "--" at bounding box center [409, 53] width 3 height 4
click at [407, 54] on div "--" at bounding box center [431, 53] width 50 height 8
click at [436, 125] on button "15" at bounding box center [436, 126] width 9 height 9
click at [422, 165] on input "**" at bounding box center [423, 164] width 12 height 7
click at [416, 230] on div "07" at bounding box center [423, 231] width 23 height 8
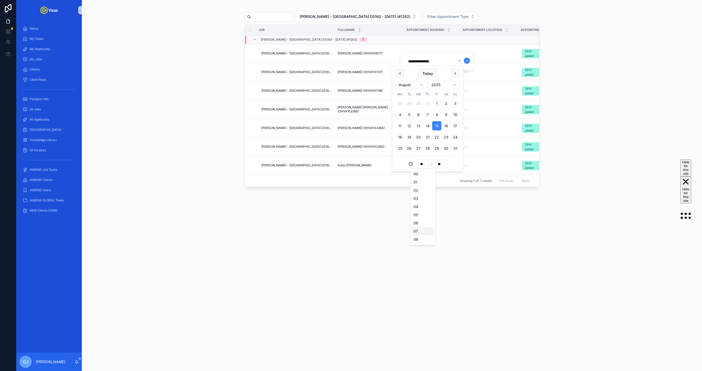
type input "**********"
type input "**"
click at [438, 164] on input "**" at bounding box center [441, 164] width 12 height 7
click at [434, 222] on div "30" at bounding box center [440, 223] width 23 height 8
type input "**********"
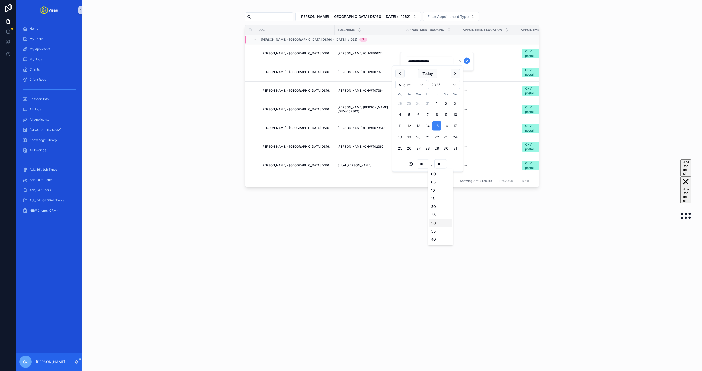
type input "**"
click at [467, 62] on icon "scrollable content" at bounding box center [467, 61] width 4 height 4
click at [422, 53] on span "15/08/2025 07:30" at bounding box center [417, 53] width 19 height 4
click at [417, 60] on input "**********" at bounding box center [429, 61] width 49 height 7
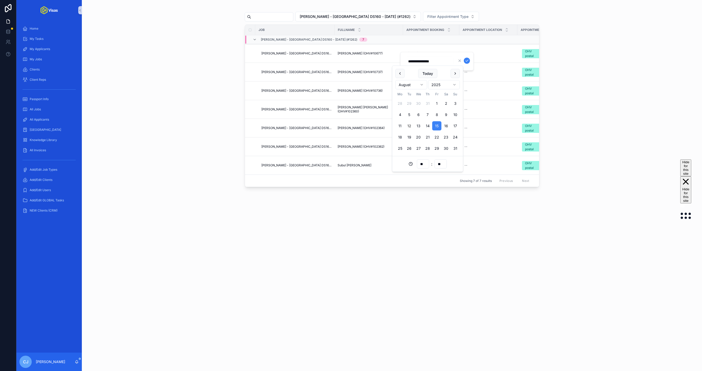
click at [417, 60] on input "**********" at bounding box center [429, 61] width 49 height 7
click at [417, 53] on span "15/08/2025 07:30" at bounding box center [417, 53] width 19 height 4
click at [413, 59] on input "**********" at bounding box center [429, 61] width 49 height 7
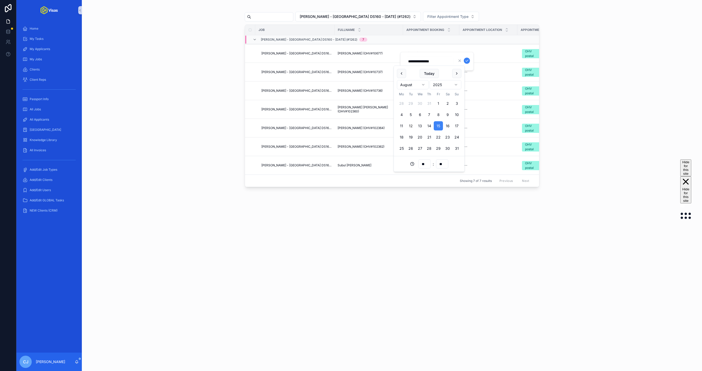
click at [428, 262] on div "Johnny Marr - USA DS160 - Jul/25 (#1262) Filter Appointment Type Job FullName A…" at bounding box center [392, 185] width 620 height 371
click at [411, 74] on div "--" at bounding box center [431, 72] width 50 height 8
type input "**********"
type input "**"
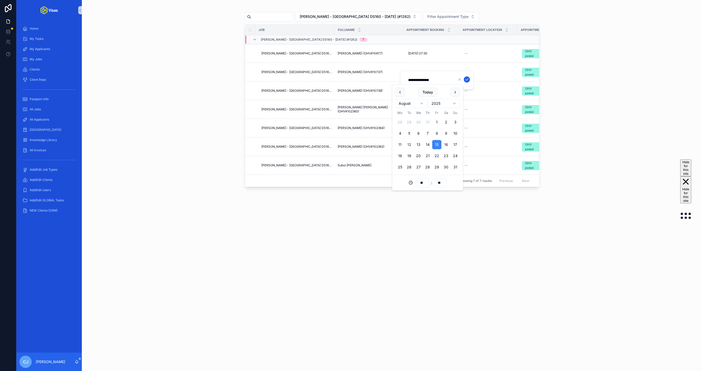
type input "**********"
click at [468, 80] on icon "scrollable content" at bounding box center [467, 80] width 4 height 4
click at [408, 92] on div "--" at bounding box center [409, 91] width 3 height 4
type input "**********"
type input "**"
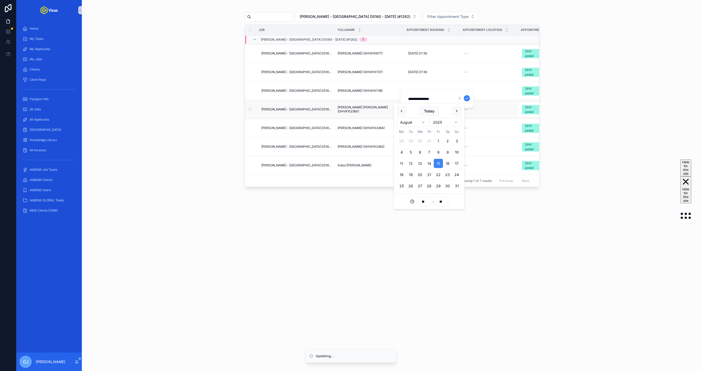
type input "**"
click at [467, 99] on icon "scrollable content" at bounding box center [467, 98] width 4 height 4
click at [414, 110] on div "--" at bounding box center [431, 109] width 50 height 8
type input "**********"
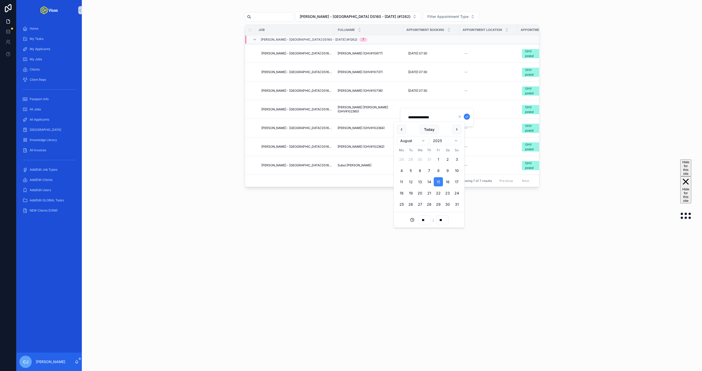
type input "**"
click at [467, 117] on icon "scrollable content" at bounding box center [467, 117] width 4 height 4
click at [412, 128] on div "--" at bounding box center [431, 128] width 50 height 8
type input "**********"
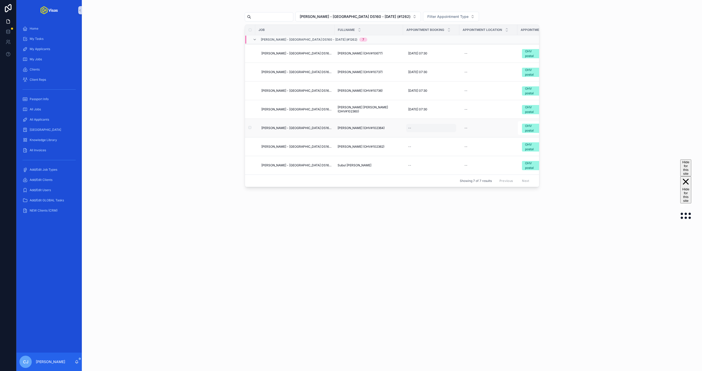
click at [423, 127] on div "--" at bounding box center [431, 128] width 50 height 8
click at [467, 136] on icon "scrollable content" at bounding box center [467, 136] width 4 height 4
type input "**"
click at [407, 149] on div "--" at bounding box center [431, 147] width 50 height 8
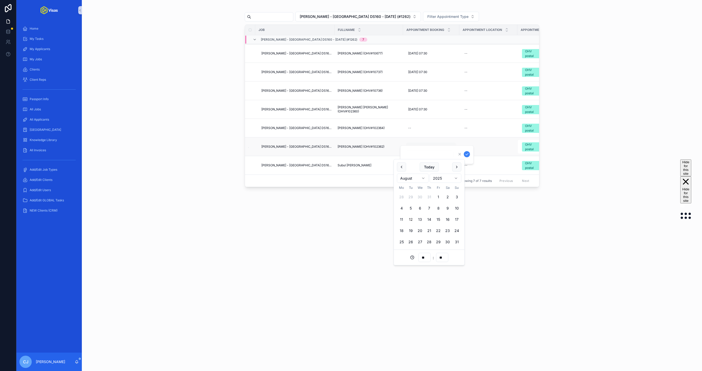
type input "**********"
type input "**"
click at [467, 155] on icon "scrollable content" at bounding box center [467, 154] width 4 height 4
click at [416, 131] on div "--" at bounding box center [431, 128] width 50 height 8
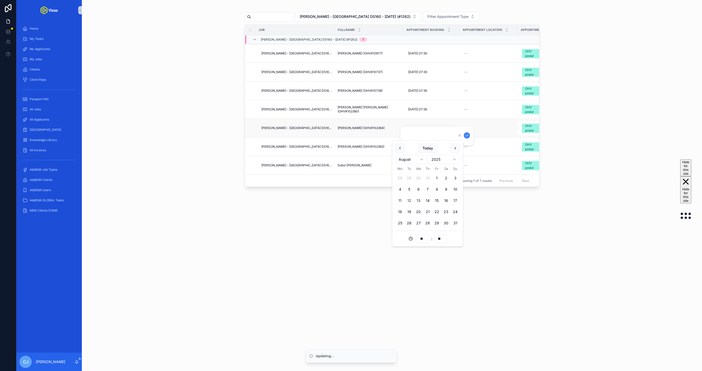
type input "**********"
type input "**"
click at [467, 136] on icon "scrollable content" at bounding box center [467, 136] width 3 height 2
click at [465, 53] on div "--" at bounding box center [489, 53] width 52 height 8
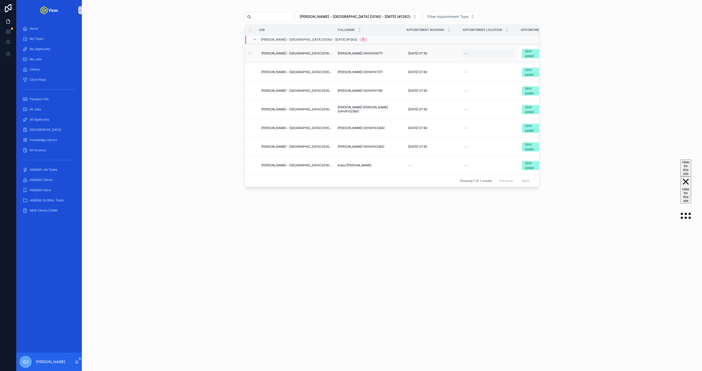
click at [465, 53] on div "--" at bounding box center [466, 53] width 3 height 4
click at [469, 60] on input "scrollable content" at bounding box center [485, 61] width 49 height 7
type input "**********"
click at [523, 59] on icon "scrollable content" at bounding box center [523, 61] width 4 height 4
click at [465, 71] on div "--" at bounding box center [466, 72] width 3 height 4
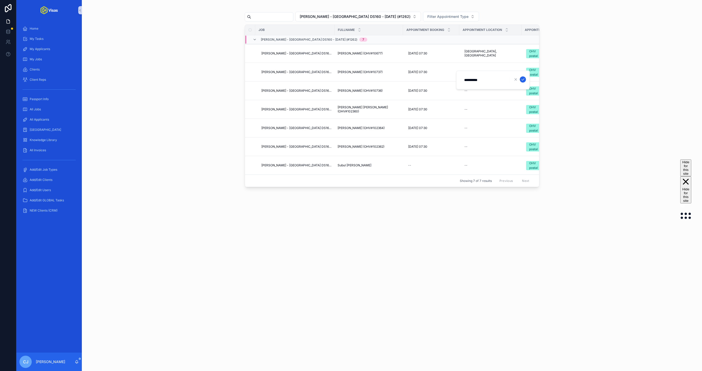
type input "**********"
click at [525, 80] on icon "scrollable content" at bounding box center [523, 80] width 4 height 4
click at [463, 94] on div "--" at bounding box center [491, 91] width 56 height 8
click at [472, 90] on div "--" at bounding box center [491, 91] width 56 height 8
type input "**********"
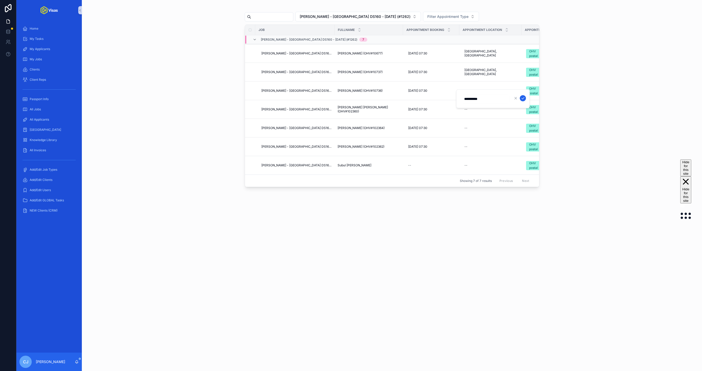
click at [522, 100] on icon "scrollable content" at bounding box center [523, 98] width 4 height 4
click at [464, 112] on div "--" at bounding box center [491, 109] width 56 height 8
type input "**********"
click at [522, 118] on icon "scrollable content" at bounding box center [523, 117] width 4 height 4
click at [465, 131] on div "--" at bounding box center [491, 128] width 56 height 8
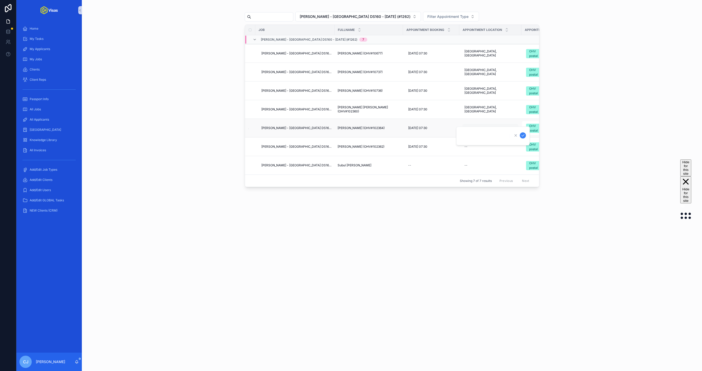
type input "**********"
click at [489, 128] on div "--" at bounding box center [491, 128] width 56 height 8
click at [521, 135] on icon "scrollable content" at bounding box center [523, 136] width 4 height 4
click at [471, 148] on div "--" at bounding box center [491, 147] width 56 height 8
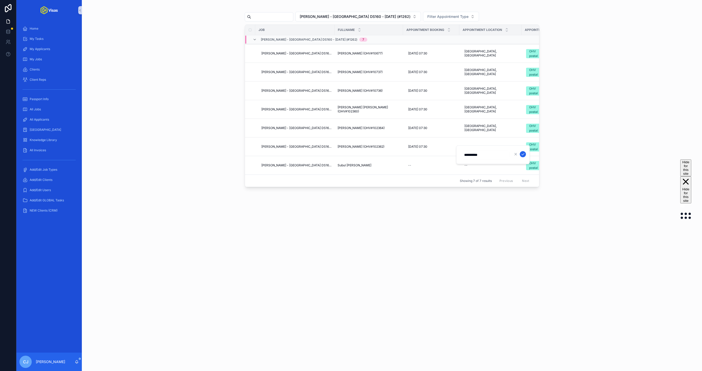
type input "**********"
click at [522, 155] on icon "scrollable content" at bounding box center [523, 154] width 3 height 2
click at [529, 55] on div "OHV postal" at bounding box center [535, 53] width 13 height 9
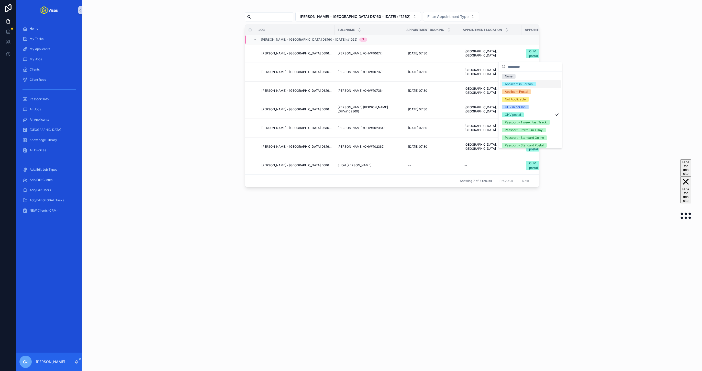
click at [520, 86] on div "Applicant in Person" at bounding box center [530, 84] width 61 height 8
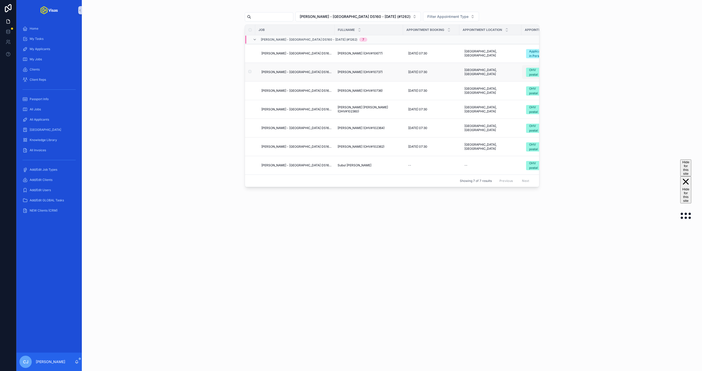
click at [529, 77] on div "OHV postal" at bounding box center [536, 72] width 14 height 9
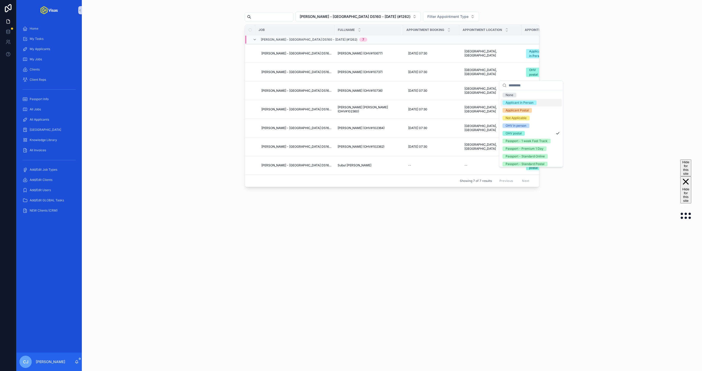
click at [525, 104] on div "Applicant in Person" at bounding box center [520, 103] width 28 height 5
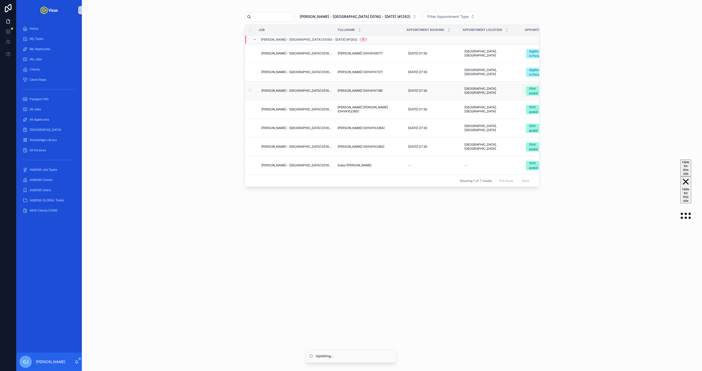
click at [529, 93] on div "OHV postal" at bounding box center [536, 90] width 14 height 9
click at [529, 95] on div "OHV postal" at bounding box center [536, 90] width 14 height 9
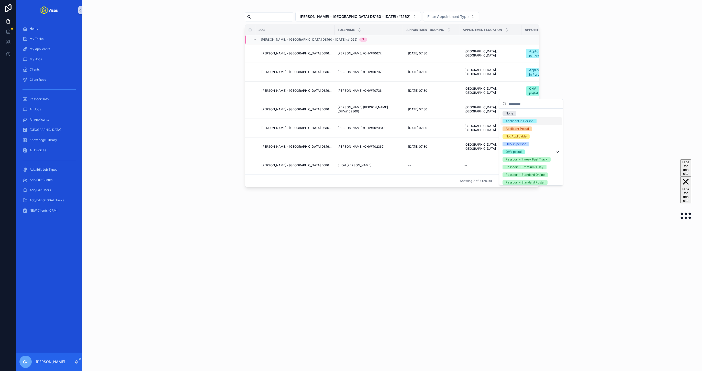
click at [525, 122] on div "Applicant in Person" at bounding box center [520, 121] width 28 height 5
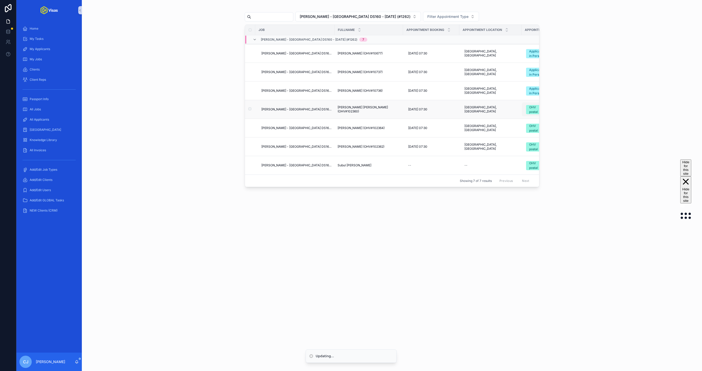
click at [529, 114] on div "OHV postal" at bounding box center [536, 109] width 14 height 9
click at [529, 111] on div "OHV postal" at bounding box center [536, 109] width 14 height 9
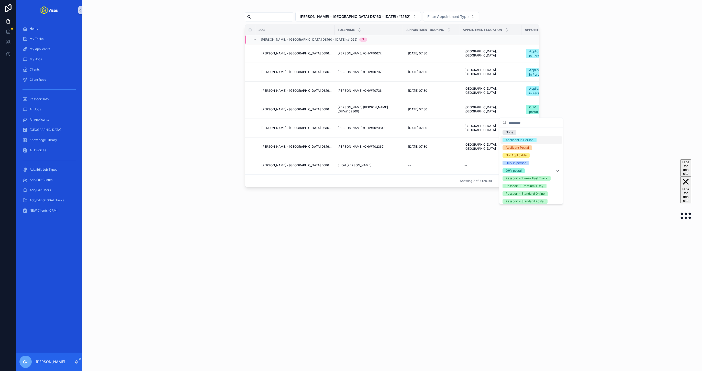
click at [527, 140] on div "Applicant in Person" at bounding box center [520, 140] width 28 height 5
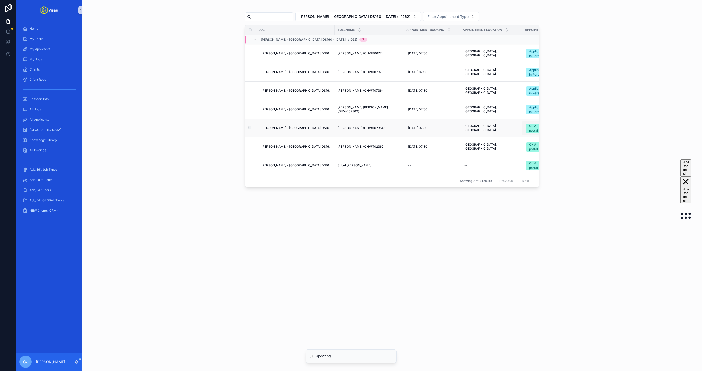
click at [529, 132] on div "OHV postal" at bounding box center [536, 128] width 14 height 9
click at [529, 133] on div "OHV postal" at bounding box center [536, 128] width 14 height 9
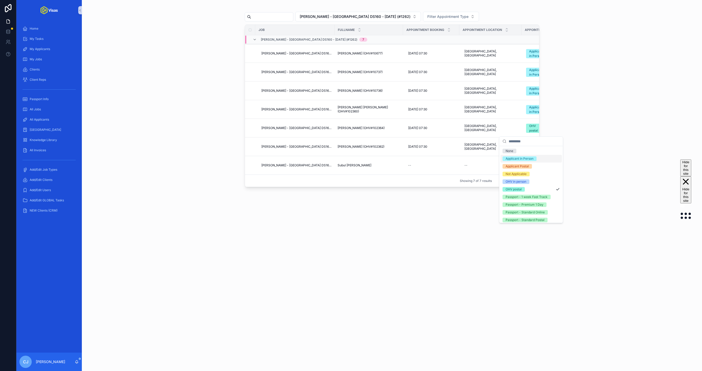
click at [527, 160] on div "Applicant in Person" at bounding box center [520, 159] width 28 height 5
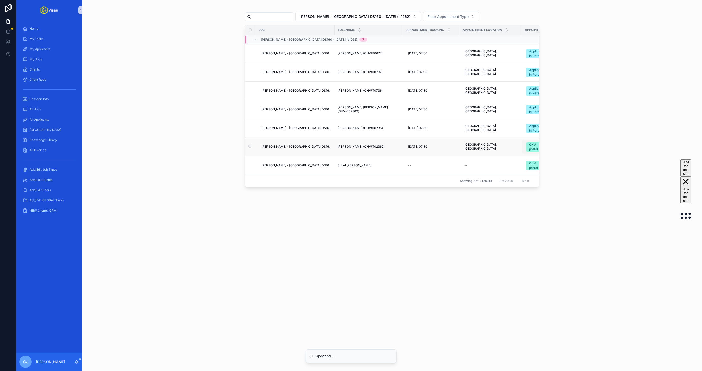
click at [529, 149] on div "OHV postal" at bounding box center [536, 146] width 14 height 9
click at [529, 147] on div "OHV postal" at bounding box center [536, 146] width 14 height 9
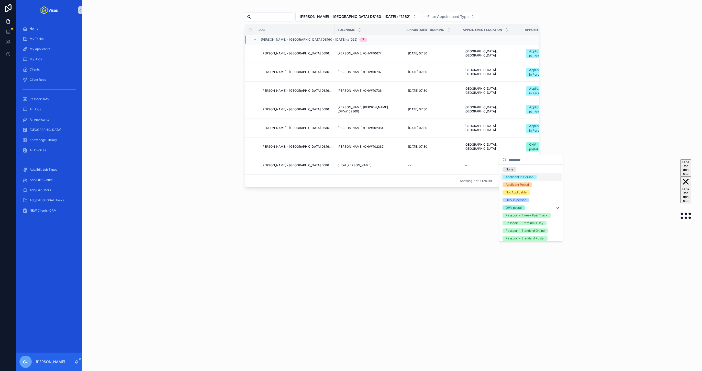
click at [528, 177] on div "Applicant in Person" at bounding box center [520, 177] width 28 height 5
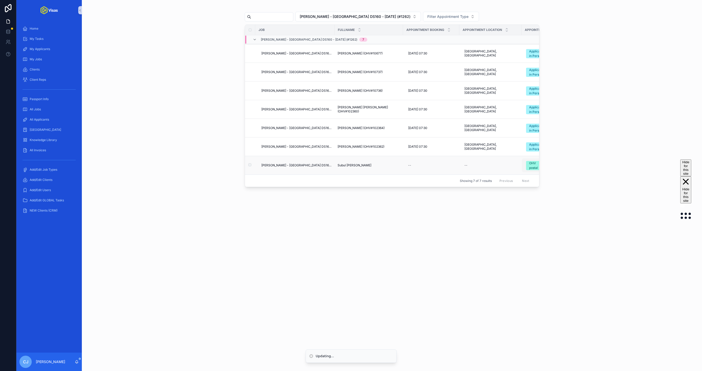
click at [529, 170] on div "OHV postal" at bounding box center [536, 165] width 14 height 9
click at [525, 190] on div "Johnny Marr - USA DS160 - Jul/25 (#1262) Filter Appointment Type Job FullName A…" at bounding box center [392, 111] width 620 height 222
click at [529, 168] on div "OHV postal" at bounding box center [536, 165] width 14 height 9
click at [527, 188] on div "None" at bounding box center [531, 189] width 61 height 8
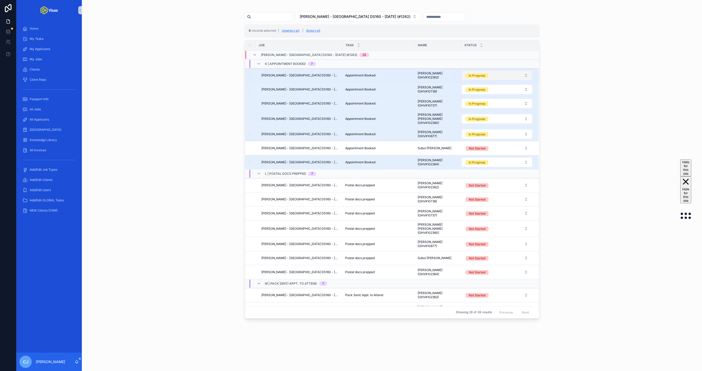
click at [498, 78] on button "In Progress" at bounding box center [497, 75] width 71 height 9
click at [525, 130] on button "Use setting" at bounding box center [526, 129] width 8 height 4
click at [482, 120] on div "Complete" at bounding box center [495, 120] width 72 height 8
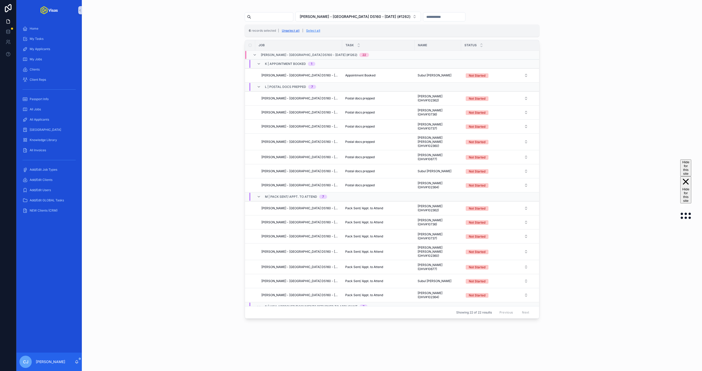
click at [297, 29] on button "Unselect all" at bounding box center [290, 31] width 21 height 8
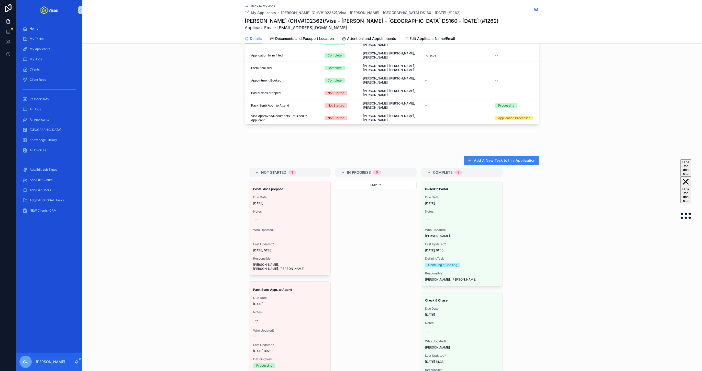
scroll to position [238, 0]
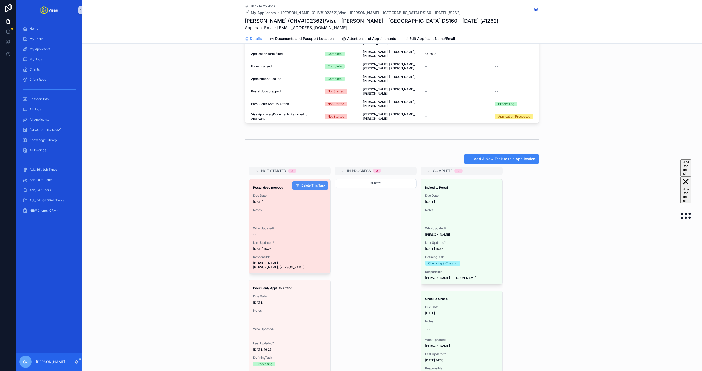
click at [315, 184] on span "Delete This Task" at bounding box center [313, 186] width 24 height 4
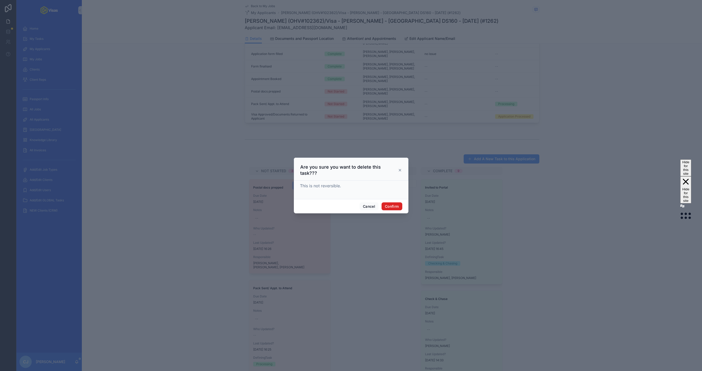
click at [385, 206] on button "Confirm" at bounding box center [392, 207] width 20 height 8
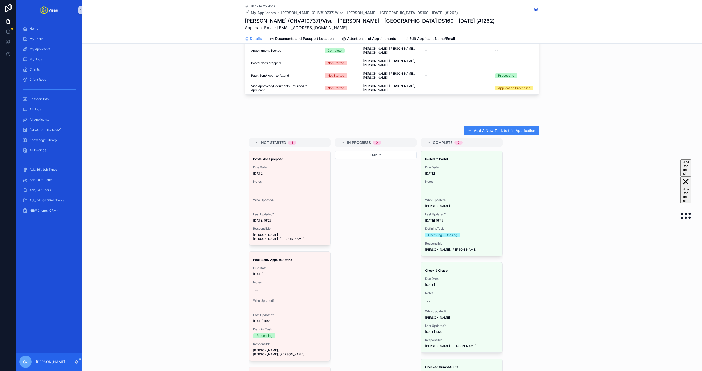
scroll to position [269, 0]
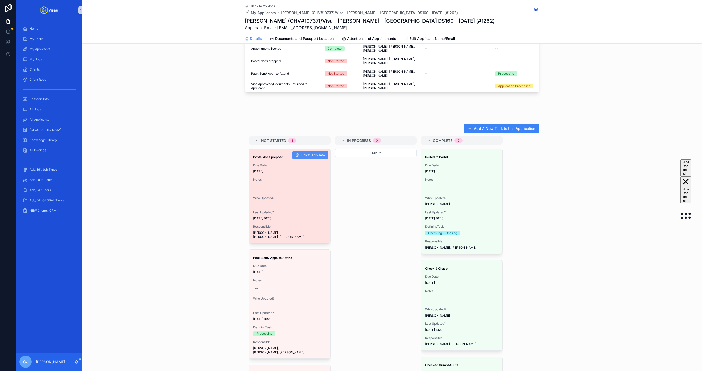
click at [318, 153] on span "Delete This Task" at bounding box center [313, 155] width 24 height 4
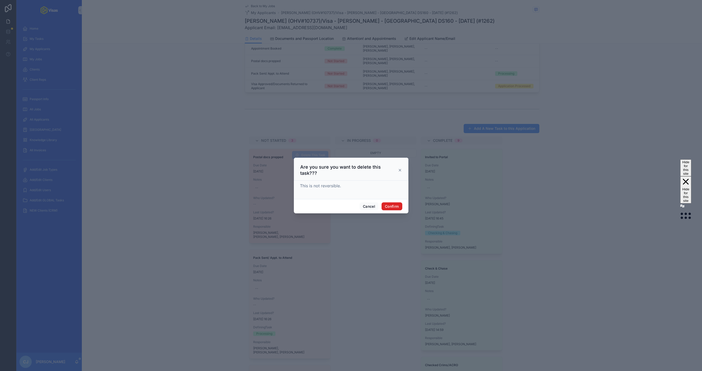
click at [385, 203] on button "Confirm" at bounding box center [392, 207] width 20 height 8
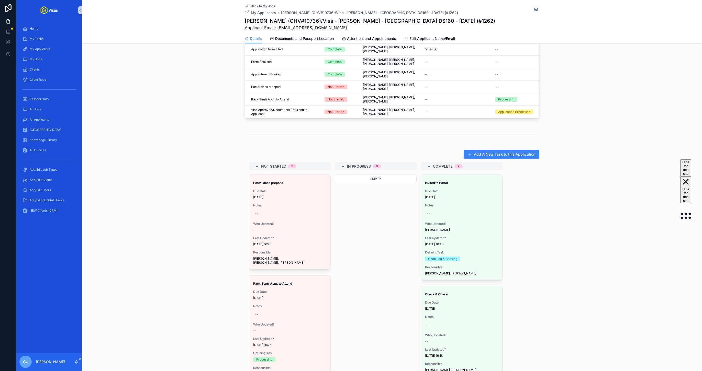
scroll to position [260, 0]
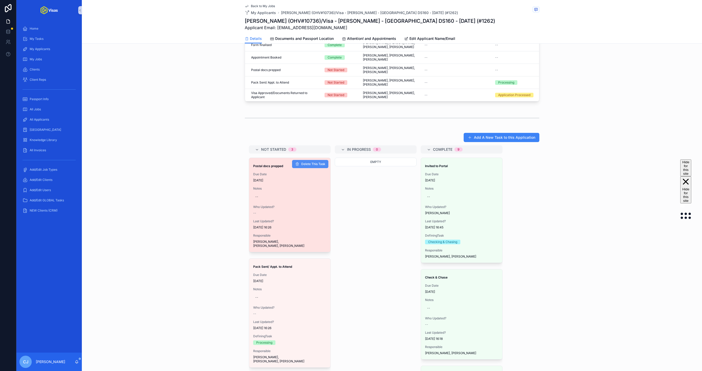
click at [320, 160] on button "Delete This Task" at bounding box center [310, 164] width 36 height 8
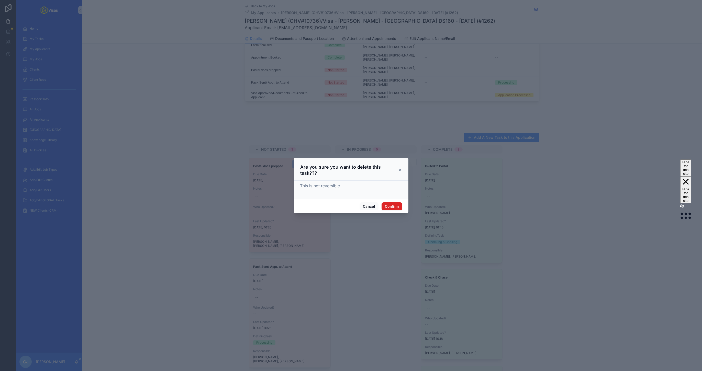
click at [386, 206] on button "Confirm" at bounding box center [392, 207] width 20 height 8
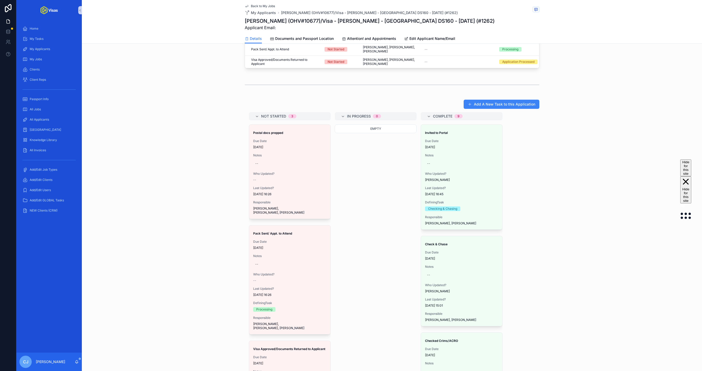
scroll to position [338, 0]
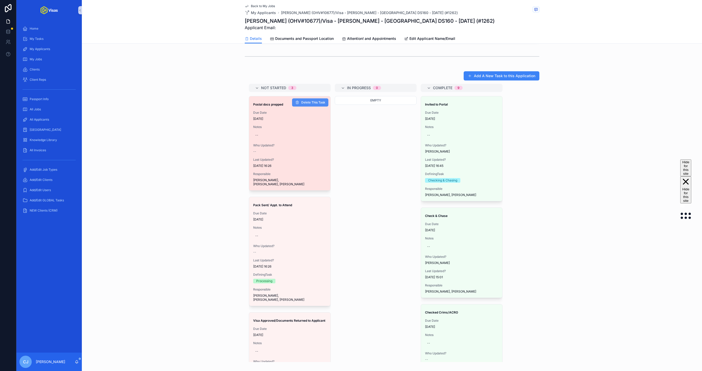
click at [318, 101] on span "Delete This Task" at bounding box center [313, 103] width 24 height 4
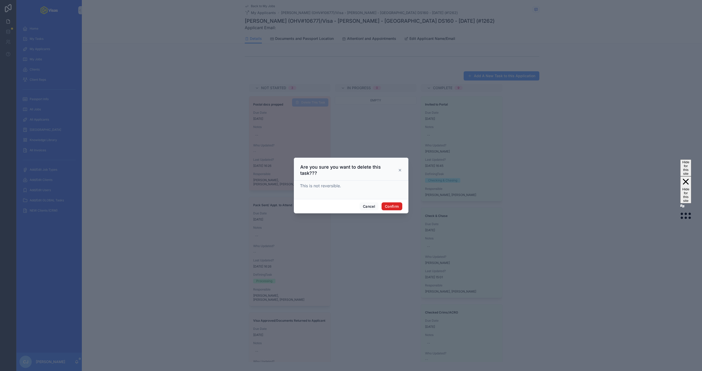
click at [388, 205] on button "Confirm" at bounding box center [392, 207] width 20 height 8
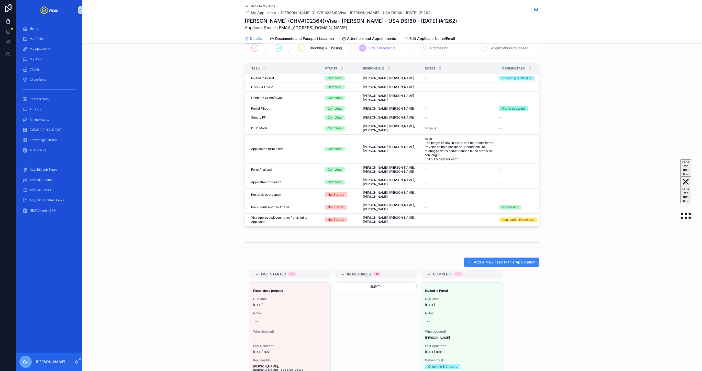
scroll to position [219, 0]
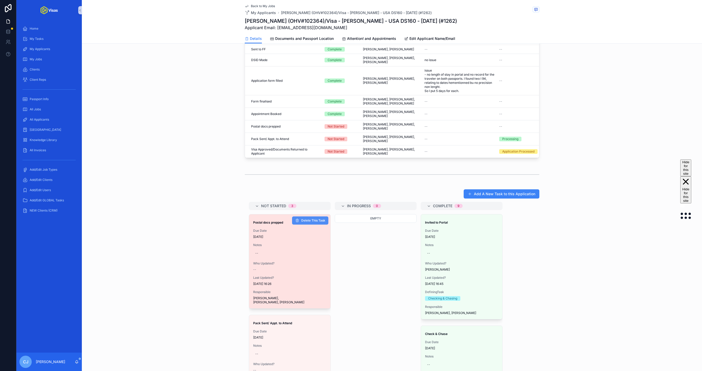
click at [310, 219] on span "Delete This Task" at bounding box center [313, 221] width 24 height 4
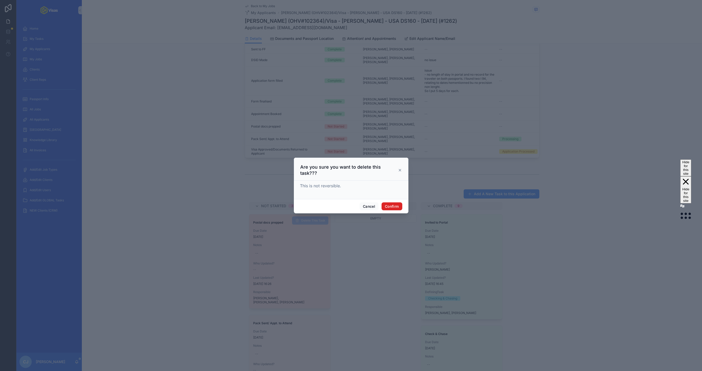
click at [389, 203] on button "Confirm" at bounding box center [392, 207] width 20 height 8
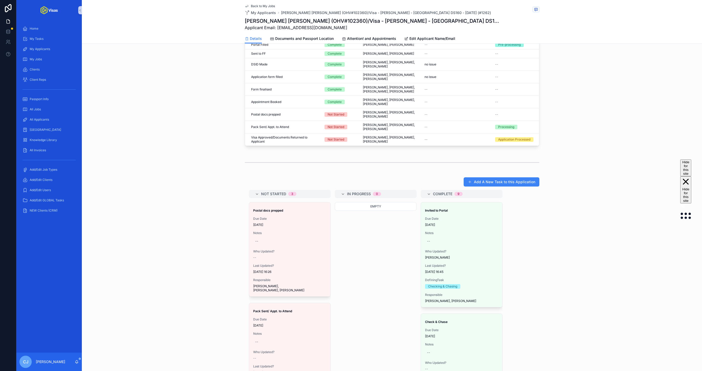
scroll to position [217, 0]
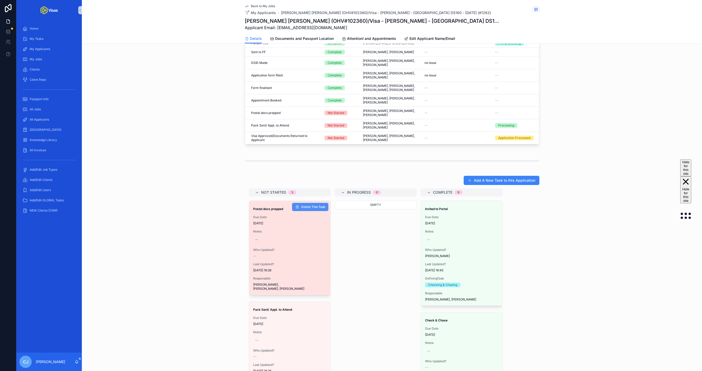
click at [314, 205] on span "Delete This Task" at bounding box center [313, 207] width 24 height 4
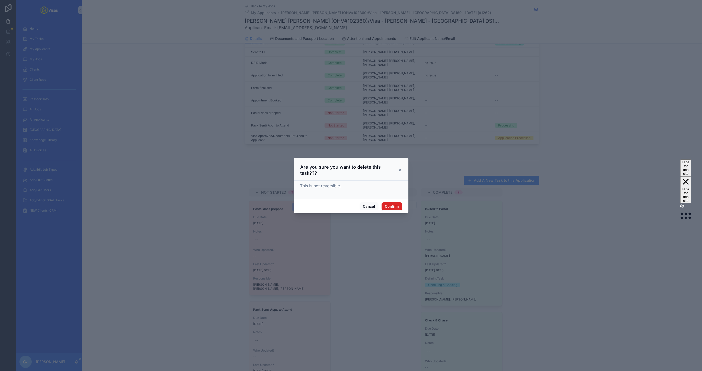
click at [389, 207] on button "Confirm" at bounding box center [392, 207] width 20 height 8
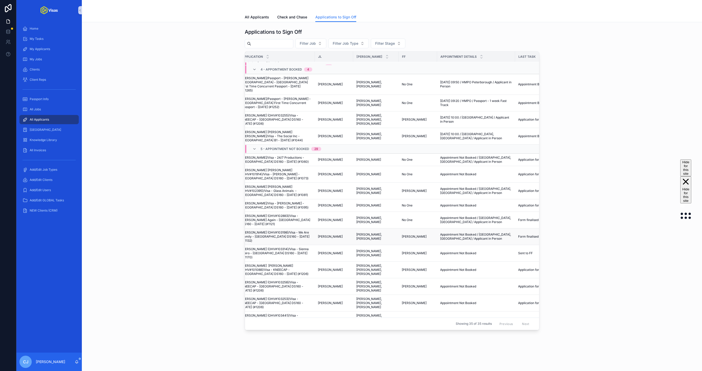
scroll to position [44, 0]
